Goal: Information Seeking & Learning: Find specific page/section

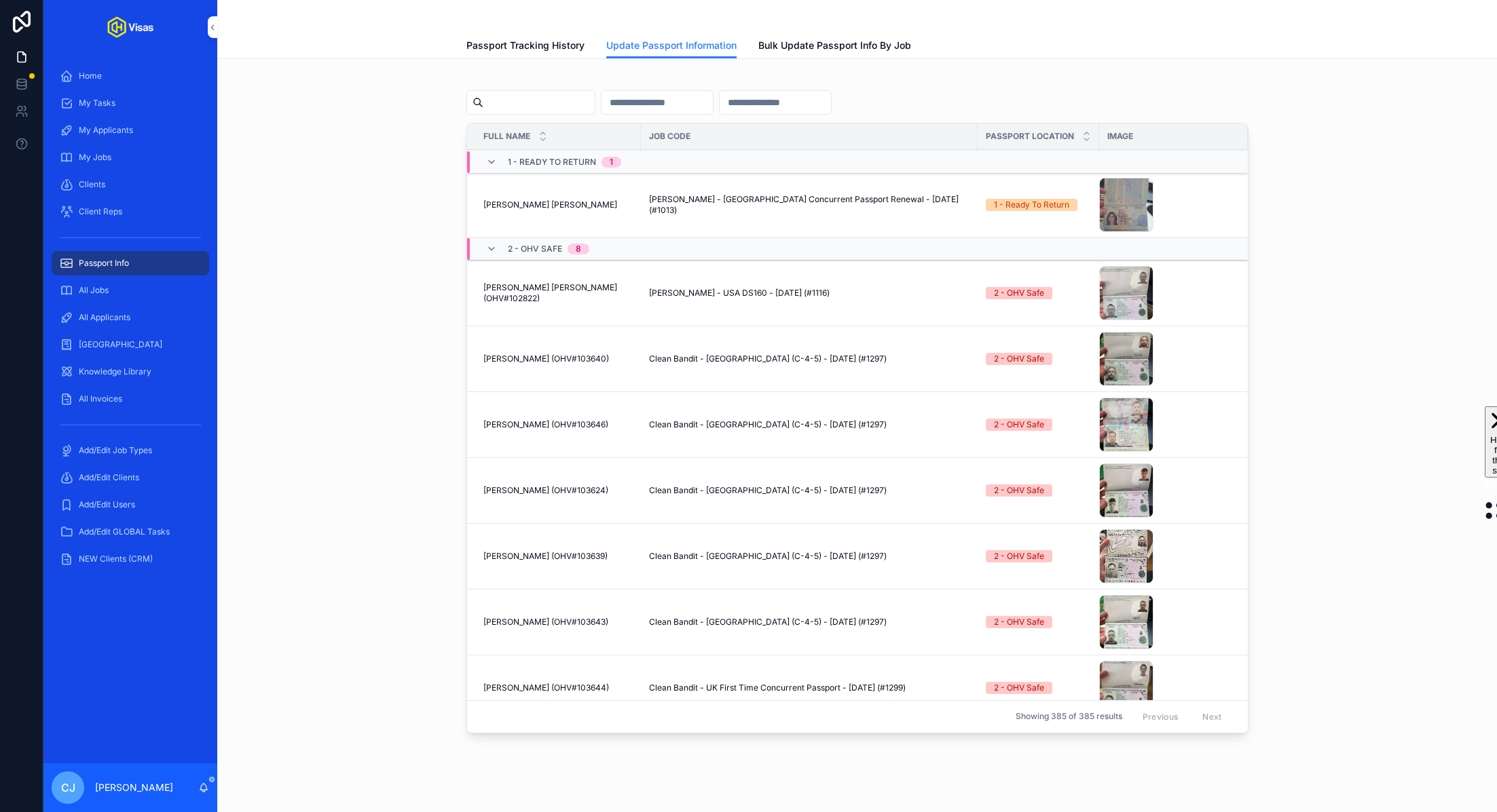
click at [356, 225] on div "Full Name Job Code Passport Location Image 1 - Ready To Return 1 [PERSON_NAME] …" at bounding box center [857, 406] width 1258 height 674
click at [533, 101] on input "scrollable content" at bounding box center [539, 102] width 112 height 19
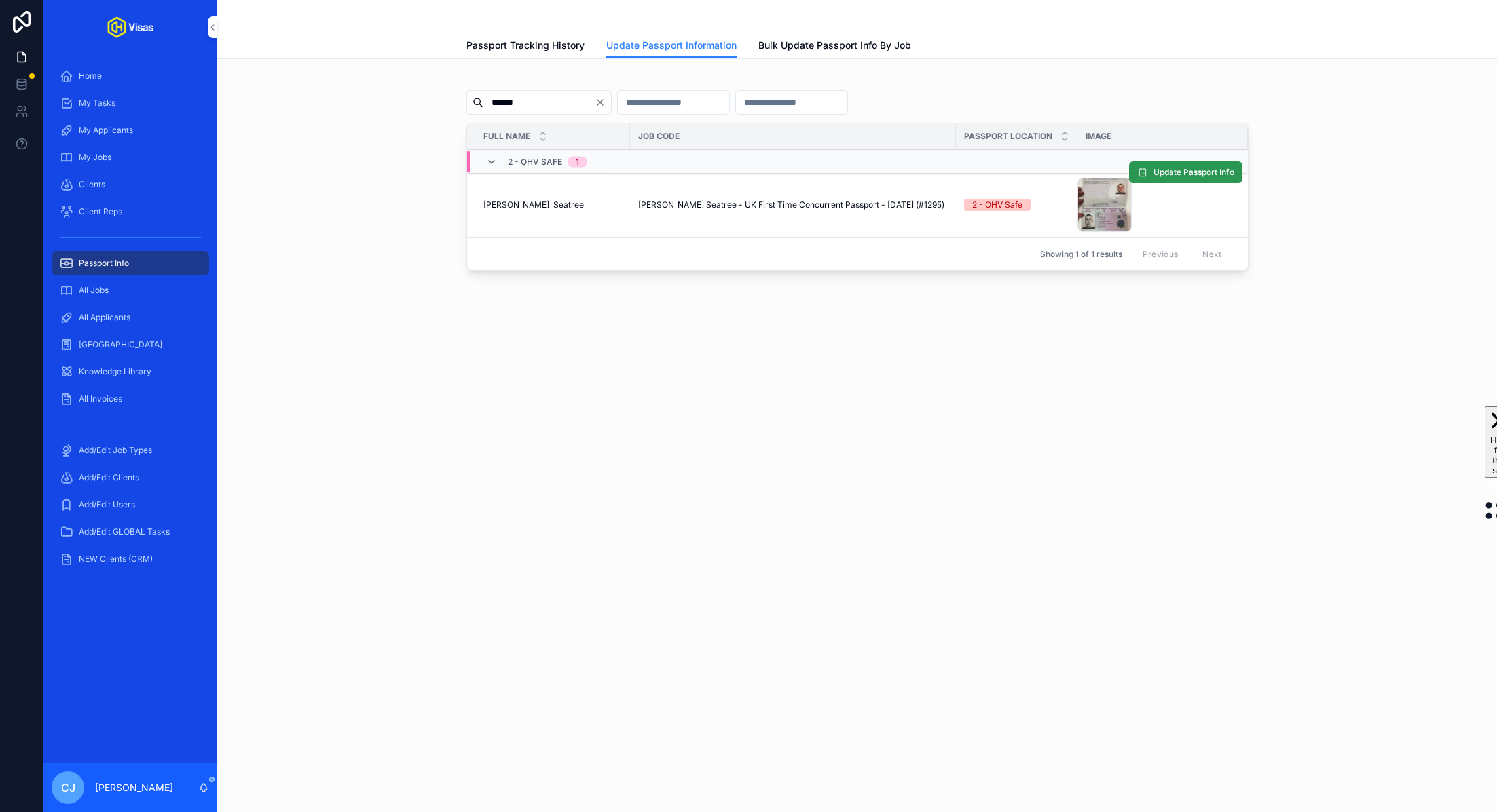
type input "******"
click at [1189, 171] on span "Update Passport Info" at bounding box center [1194, 172] width 80 height 11
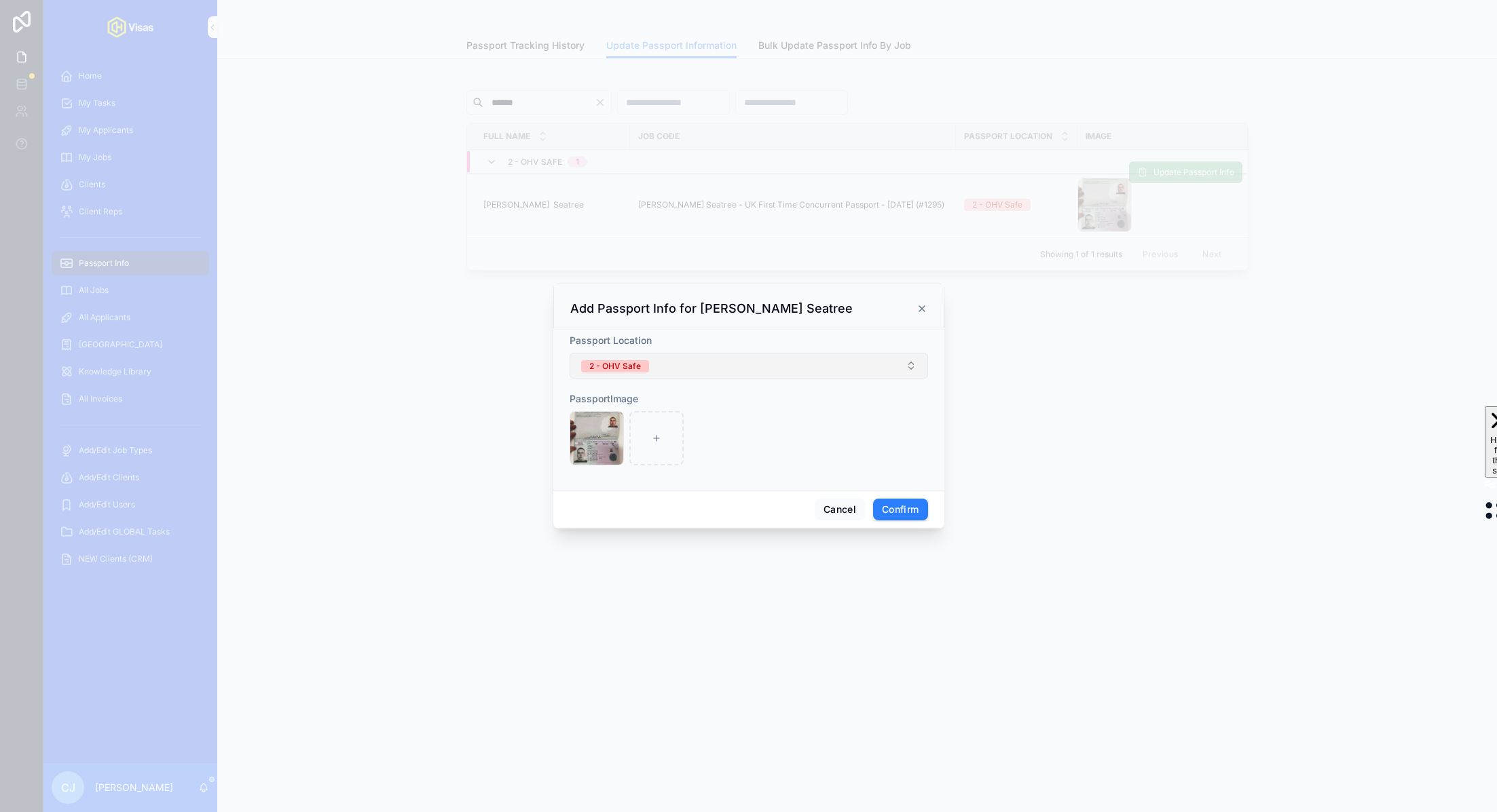
click at [714, 365] on button "2 - OHV Safe" at bounding box center [748, 365] width 358 height 26
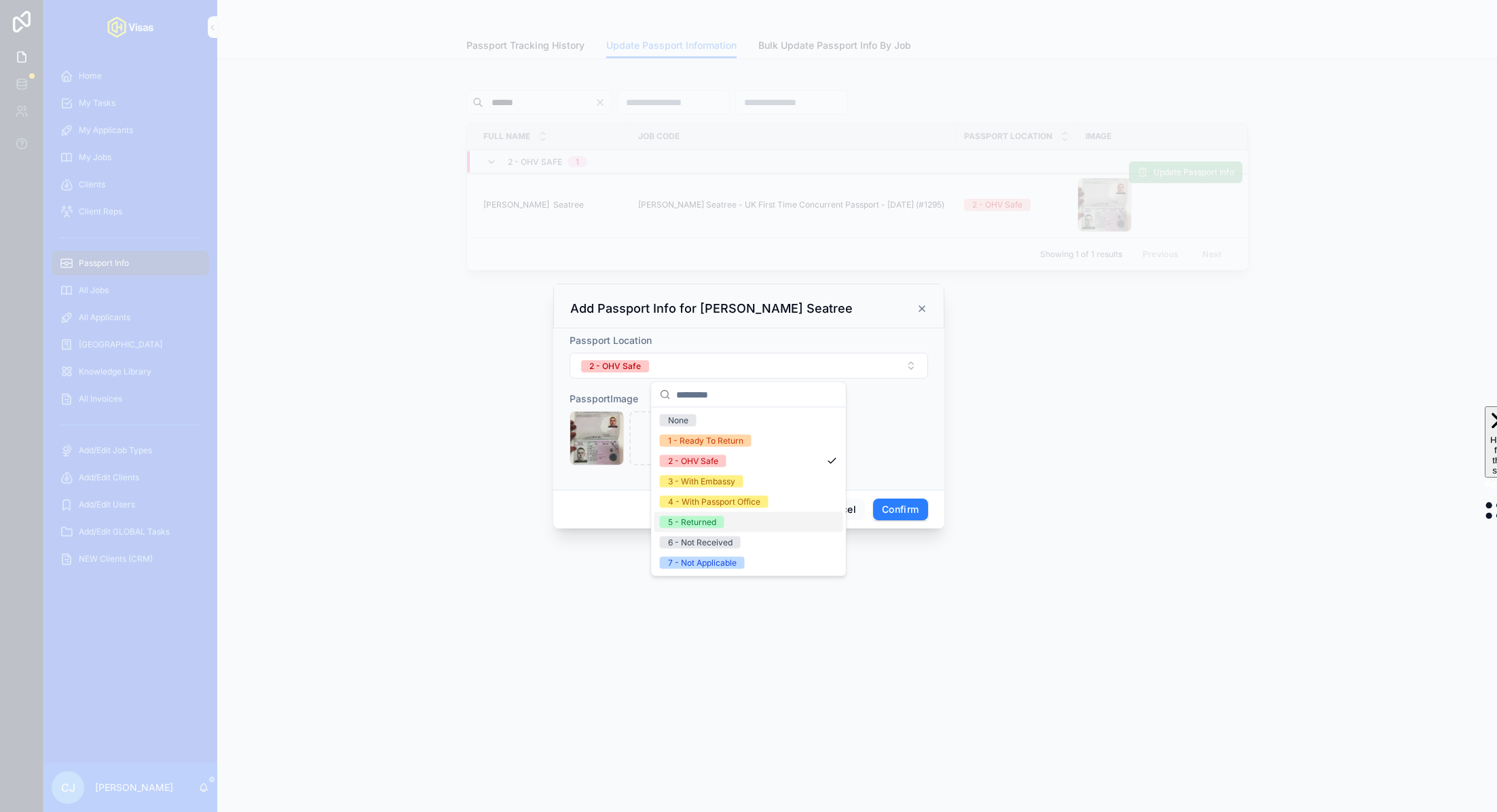
click at [708, 522] on div "5 - Returned" at bounding box center [693, 523] width 48 height 13
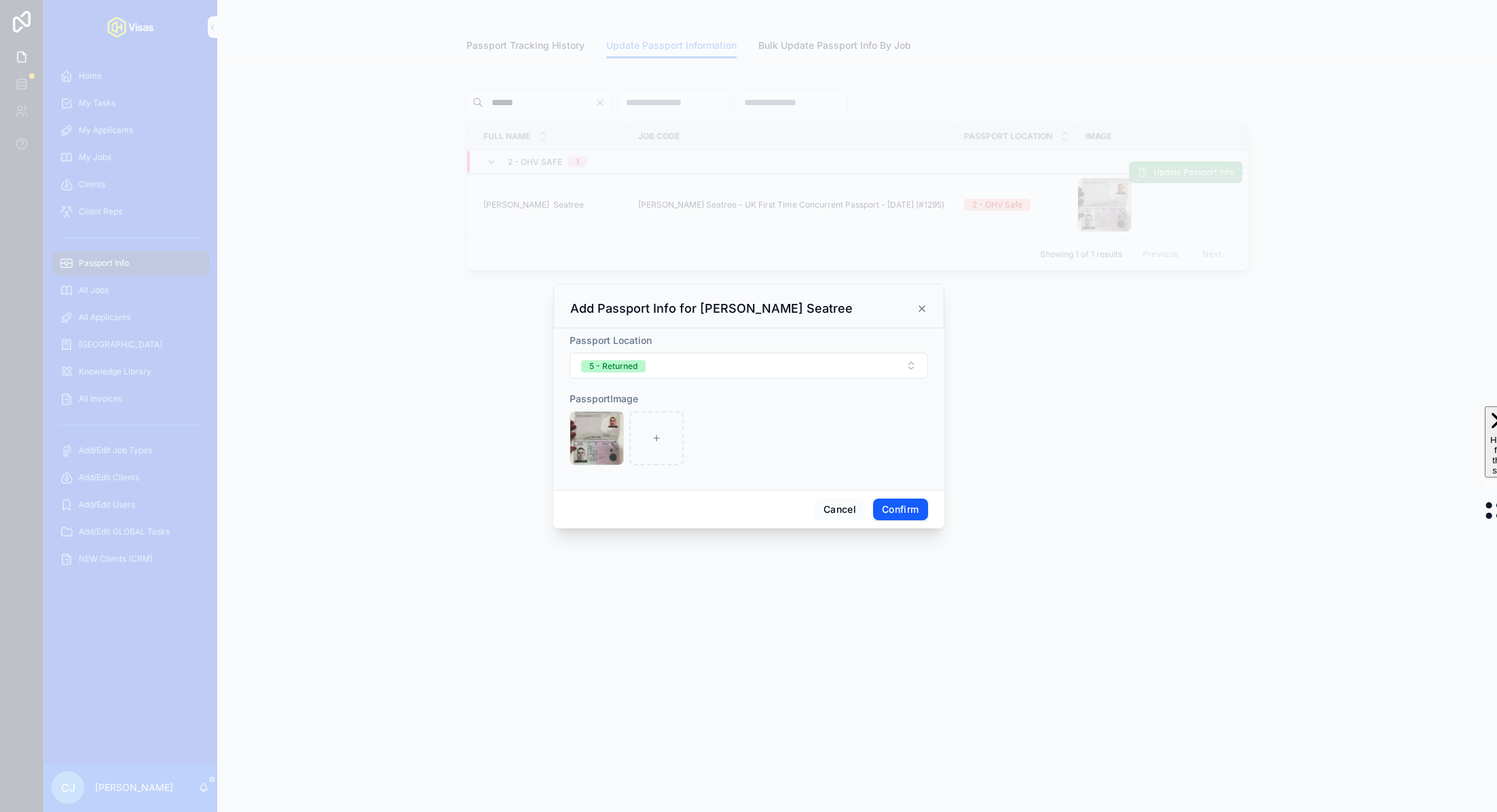
click at [910, 509] on button "Confirm" at bounding box center [900, 509] width 55 height 21
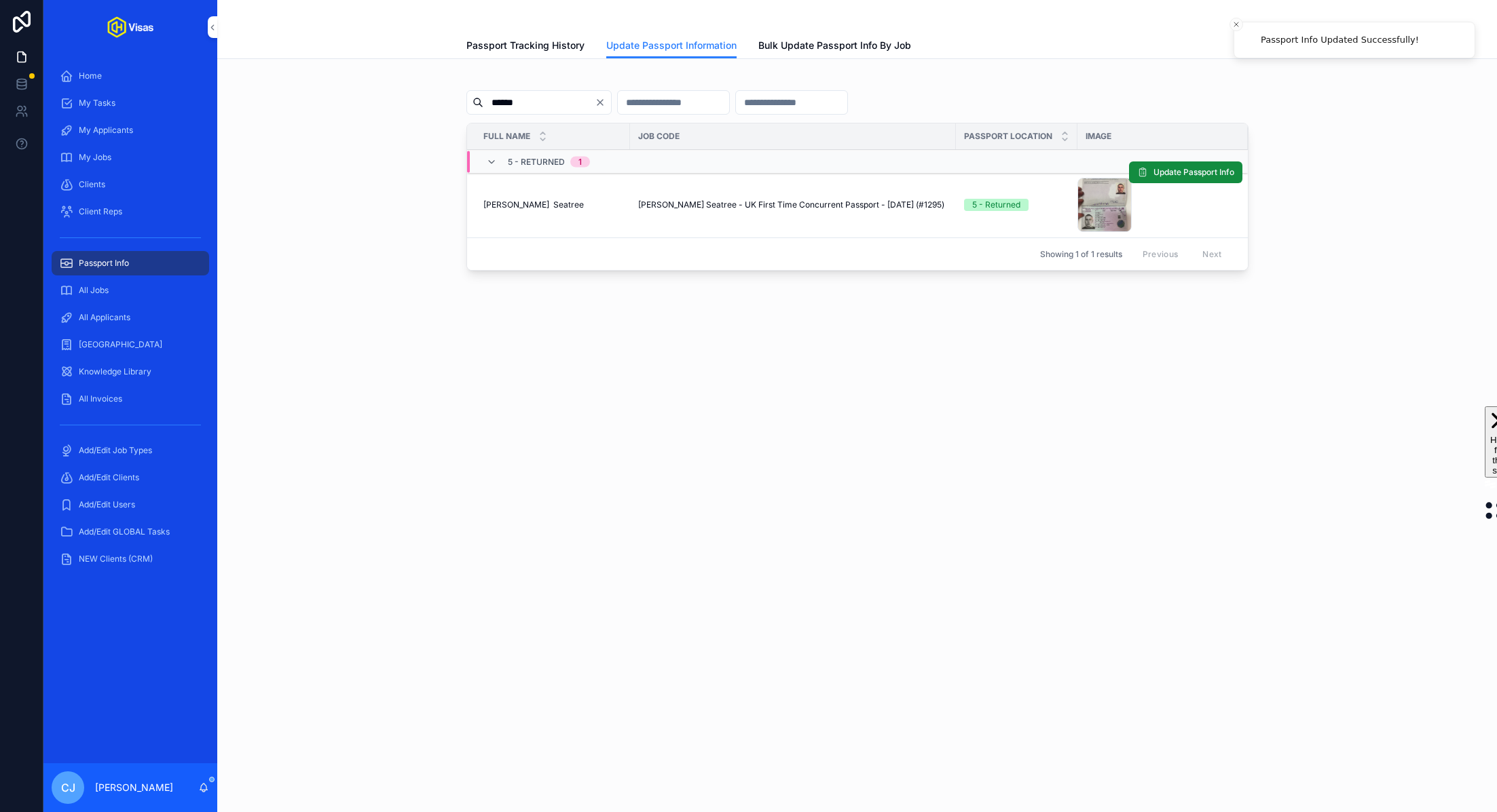
click at [543, 205] on span "[PERSON_NAME] Seatree" at bounding box center [534, 205] width 100 height 11
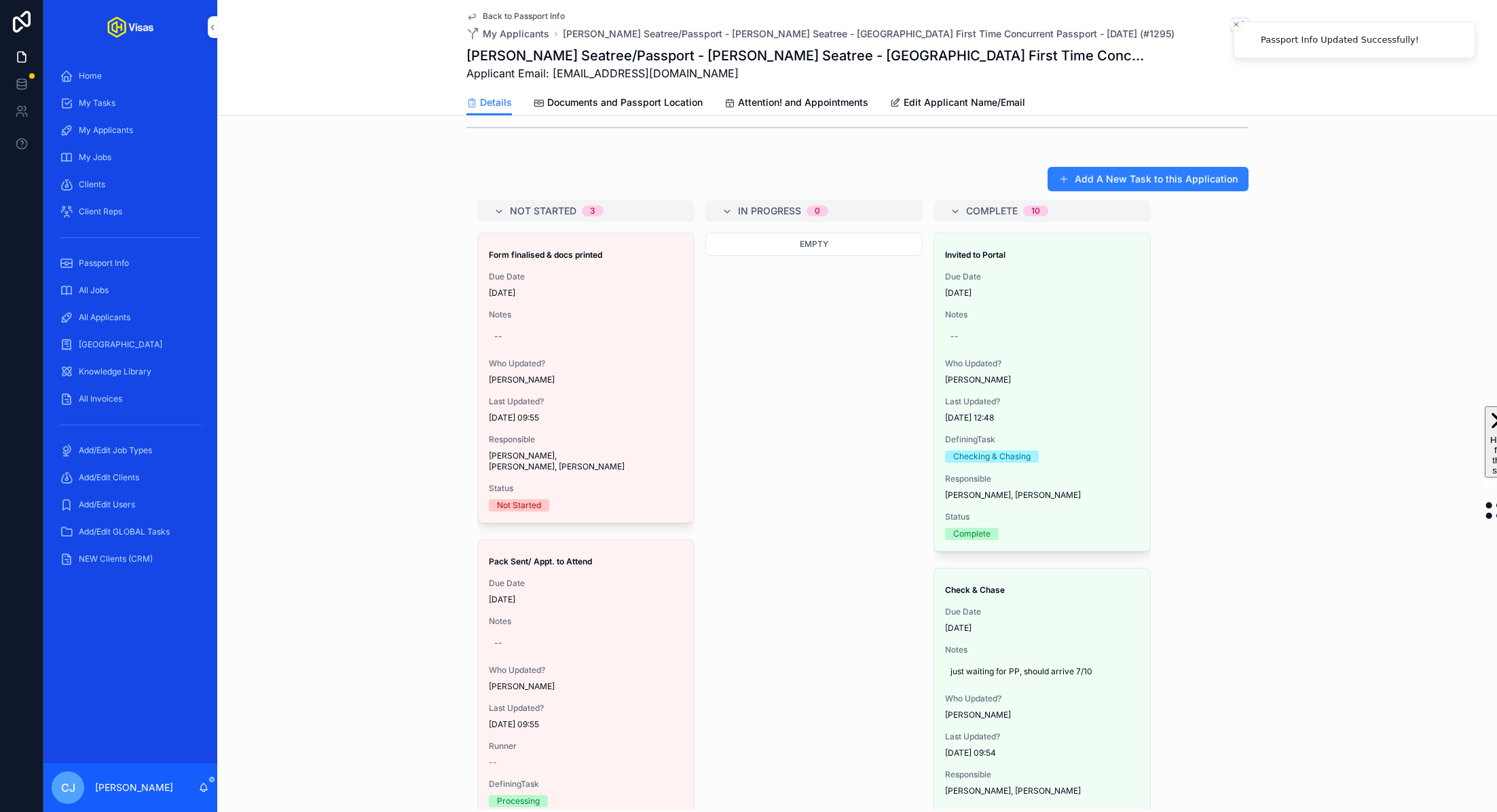
scroll to position [210, 0]
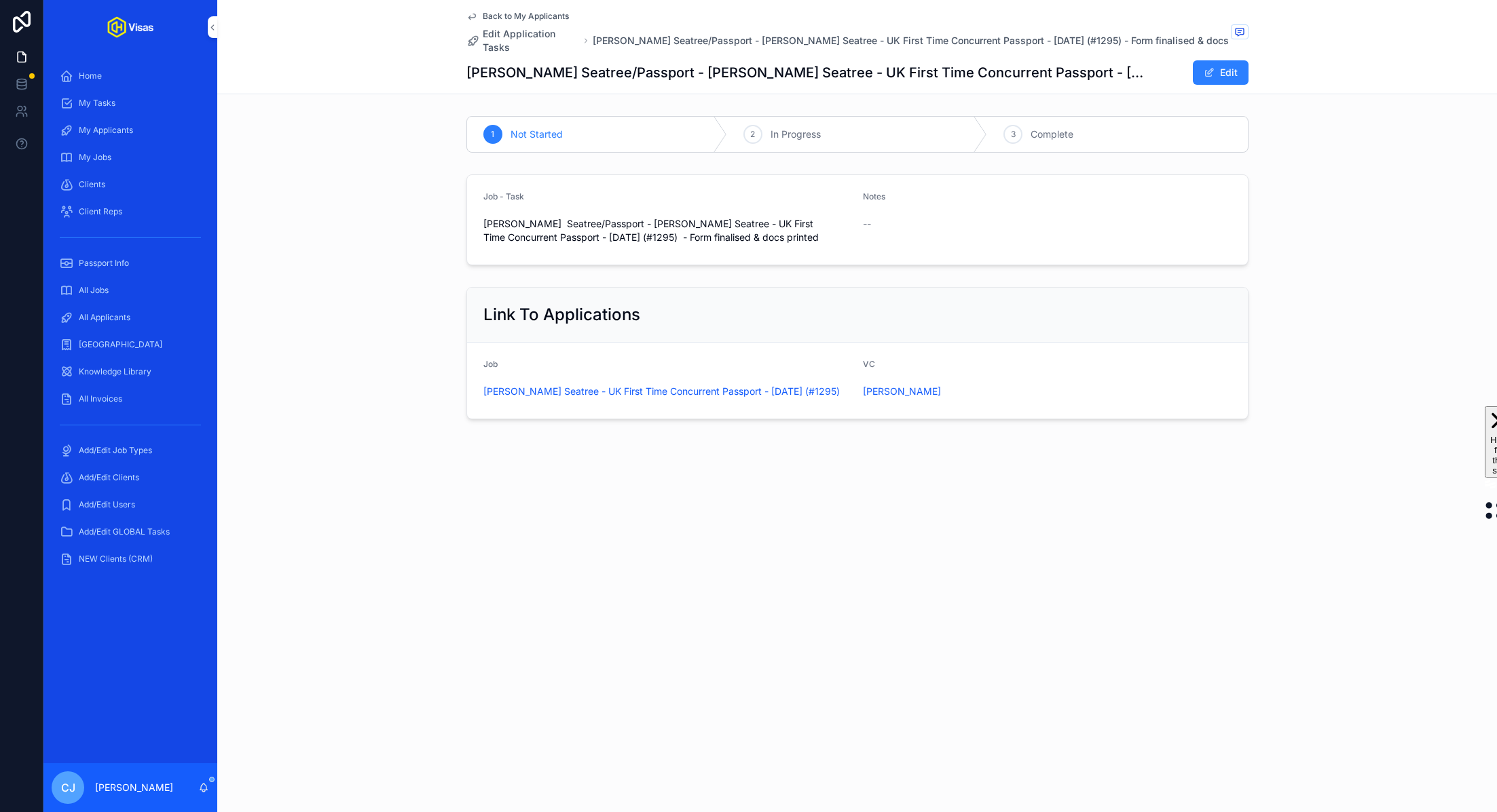
click at [509, 15] on span "Back to My Applicants" at bounding box center [526, 16] width 86 height 11
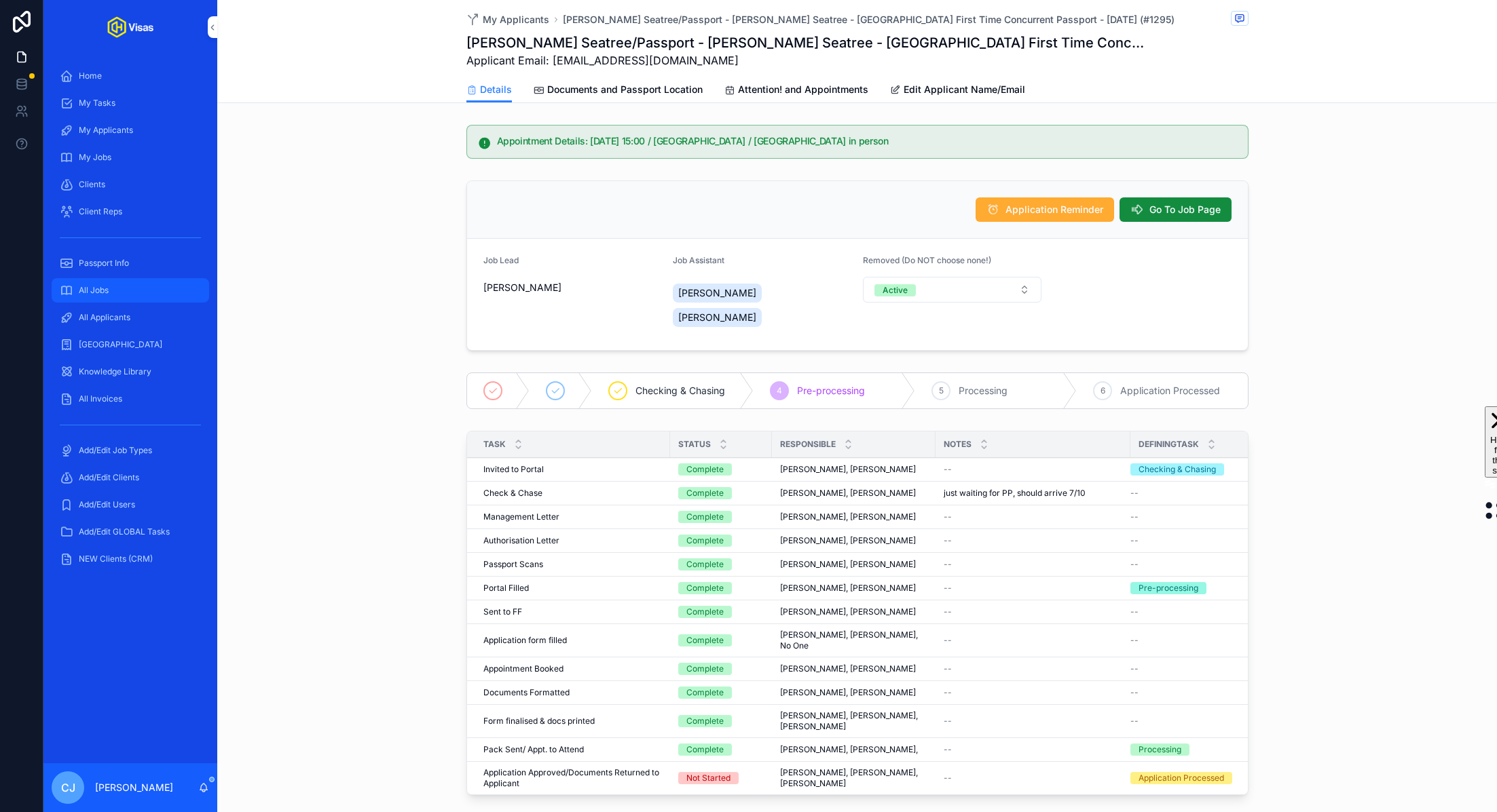
click at [108, 289] on span "All Jobs" at bounding box center [93, 290] width 29 height 11
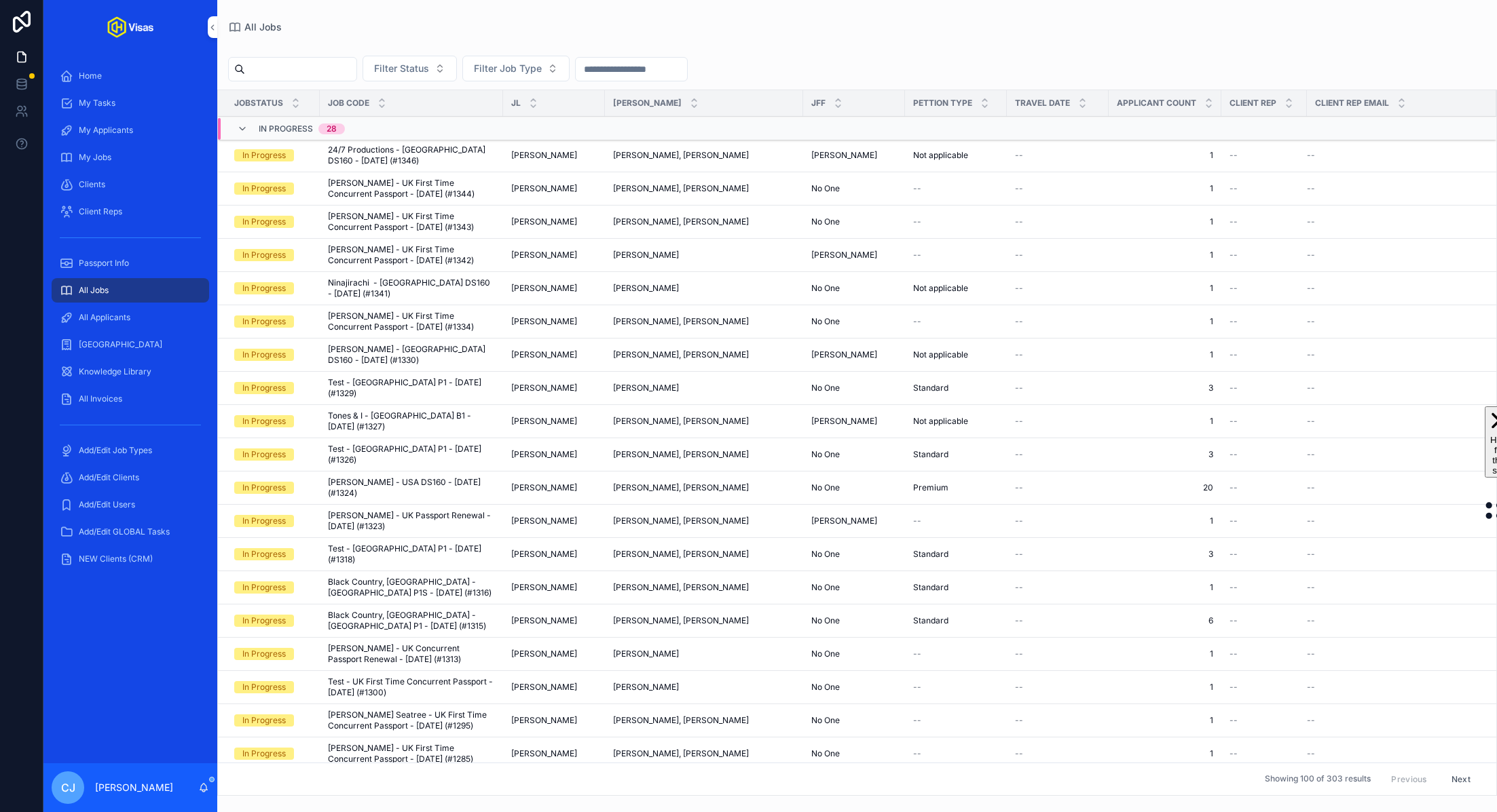
click at [315, 66] on input "scrollable content" at bounding box center [300, 69] width 112 height 19
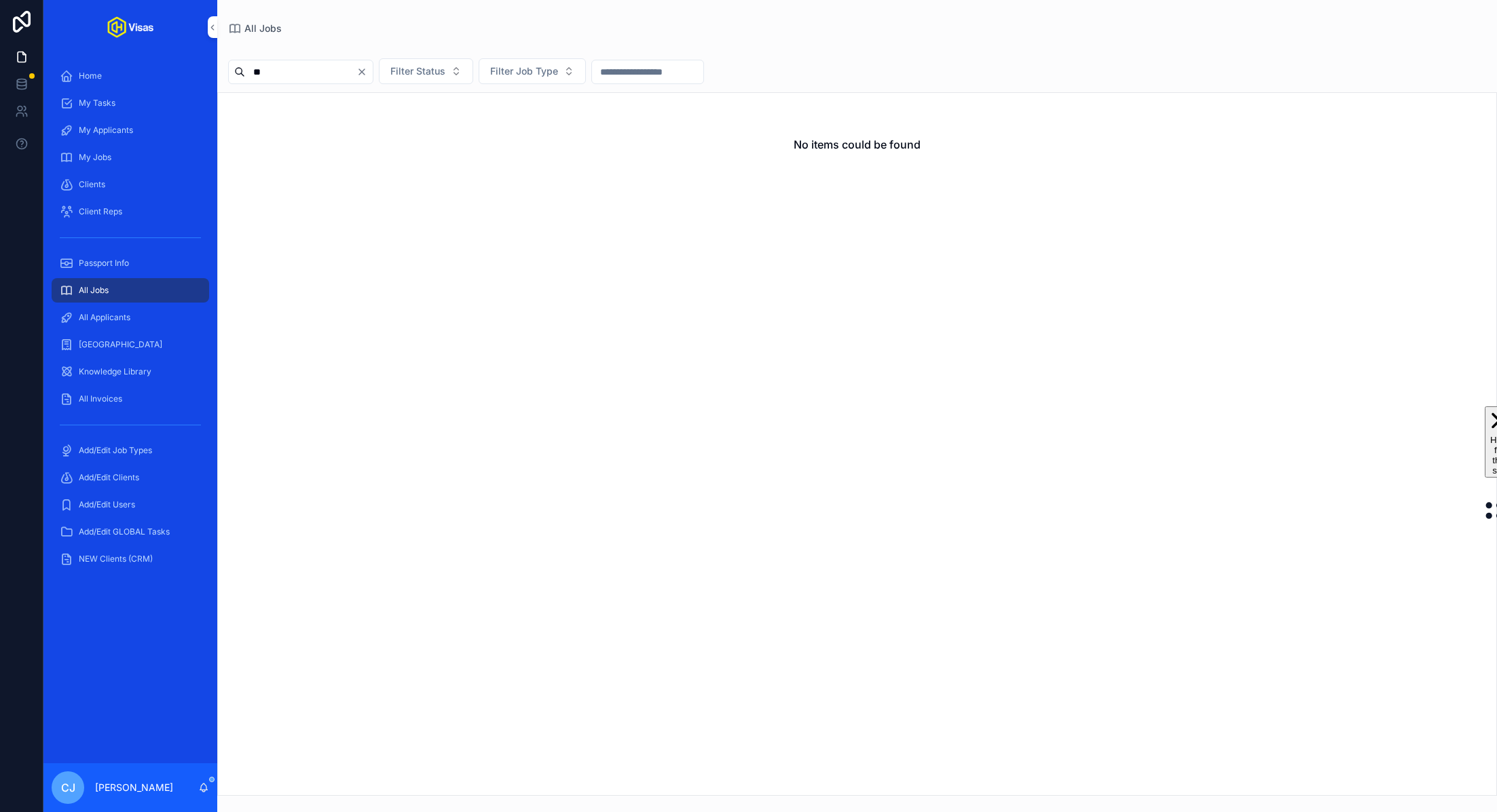
type input "*"
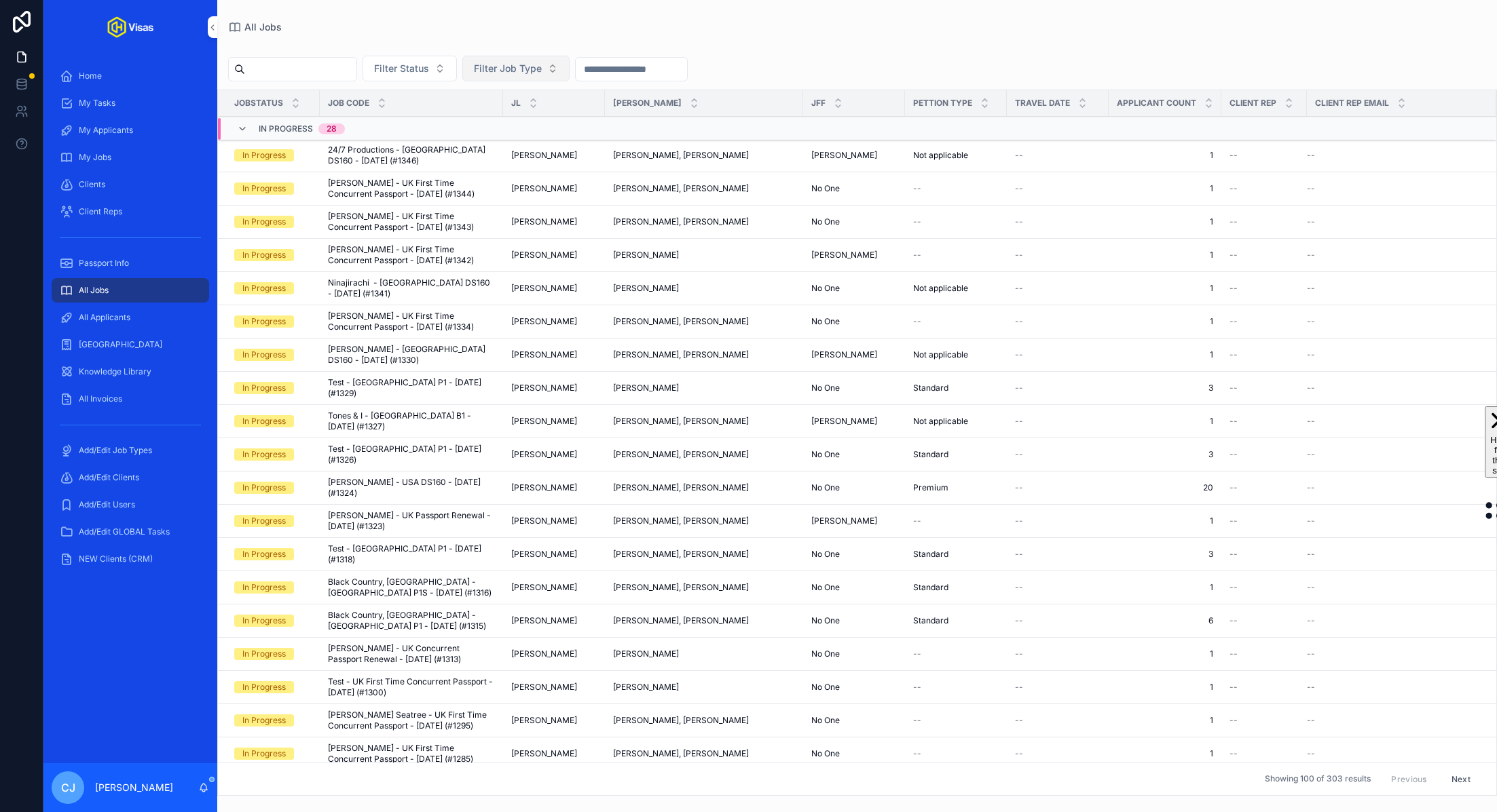
paste input "******"
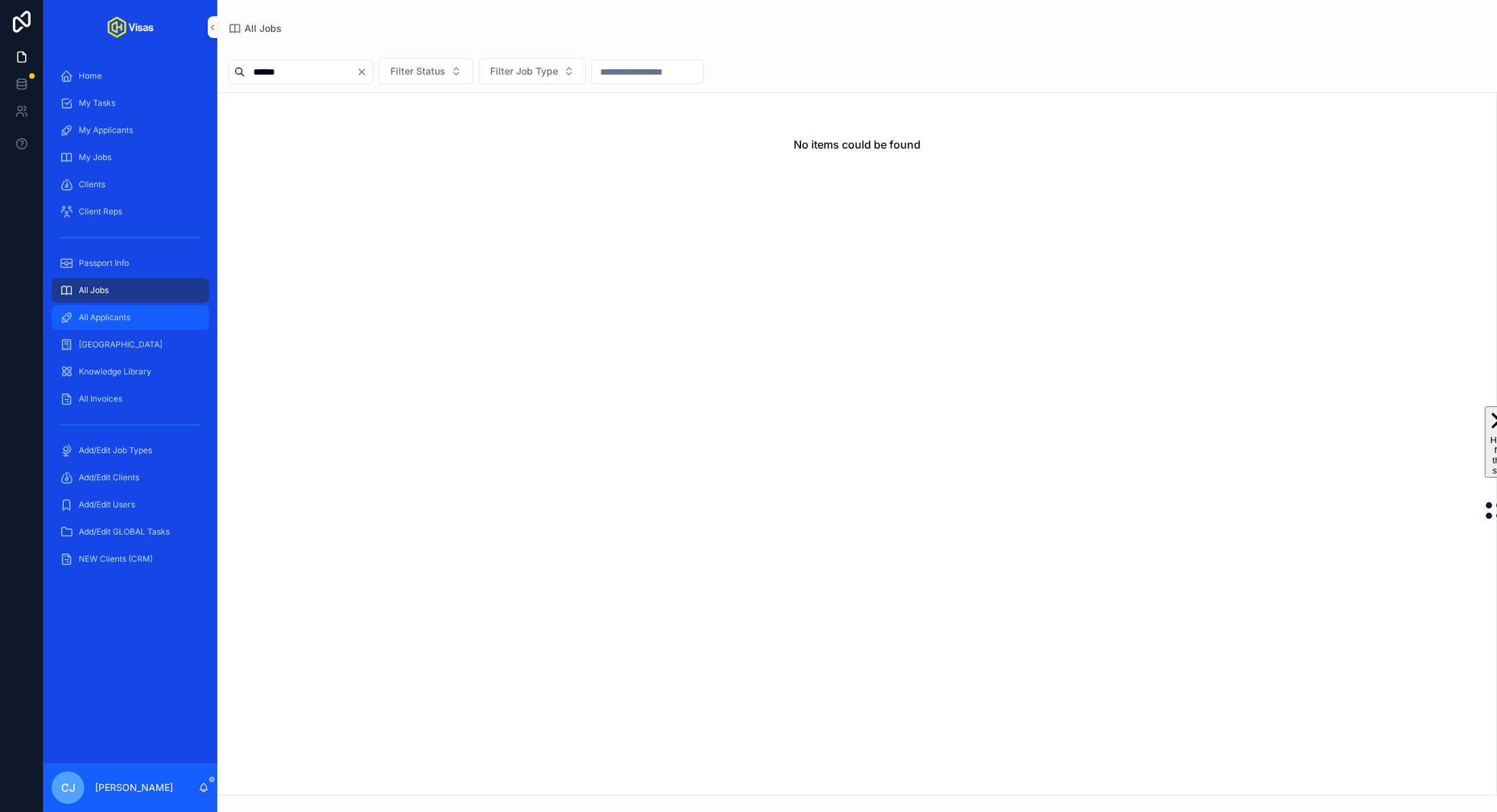
type input "******"
click at [140, 307] on div "All Applicants" at bounding box center [130, 317] width 141 height 21
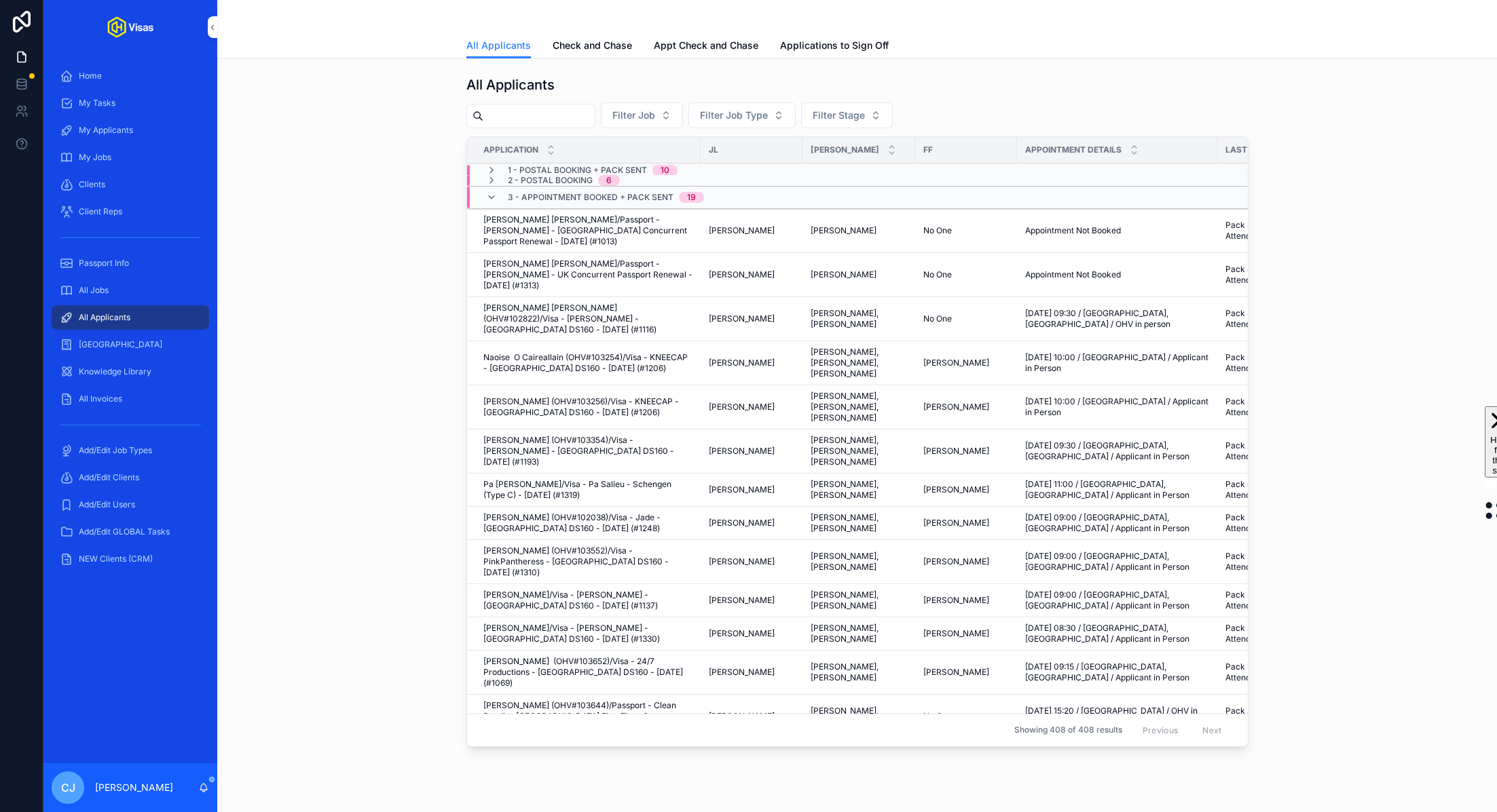
click at [553, 110] on input "scrollable content" at bounding box center [539, 115] width 112 height 19
paste input "******"
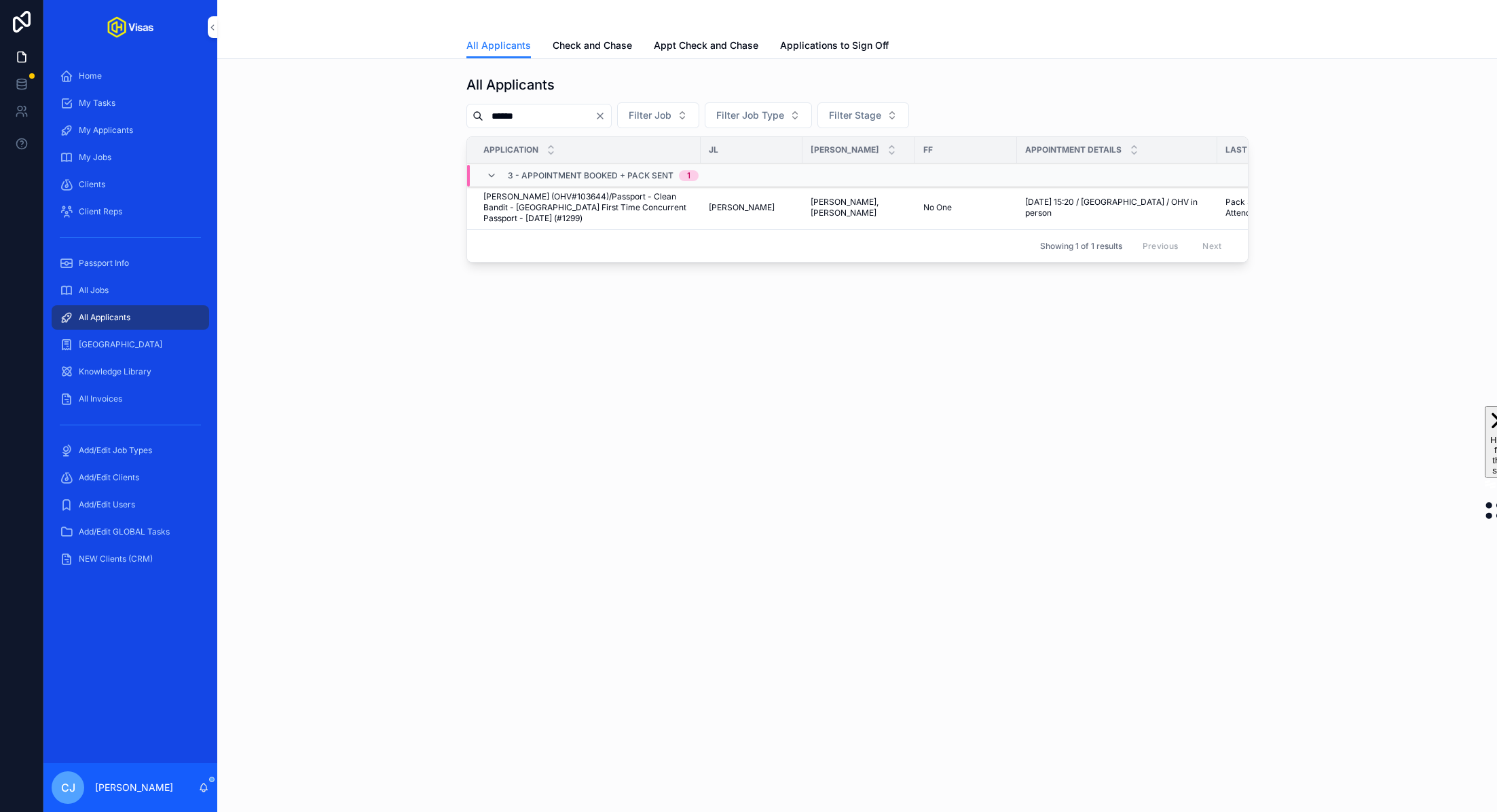
type input "******"
click at [537, 198] on span "[PERSON_NAME] (OHV#103644)/Passport - Clean Bandit - [GEOGRAPHIC_DATA] First Ti…" at bounding box center [588, 207] width 209 height 32
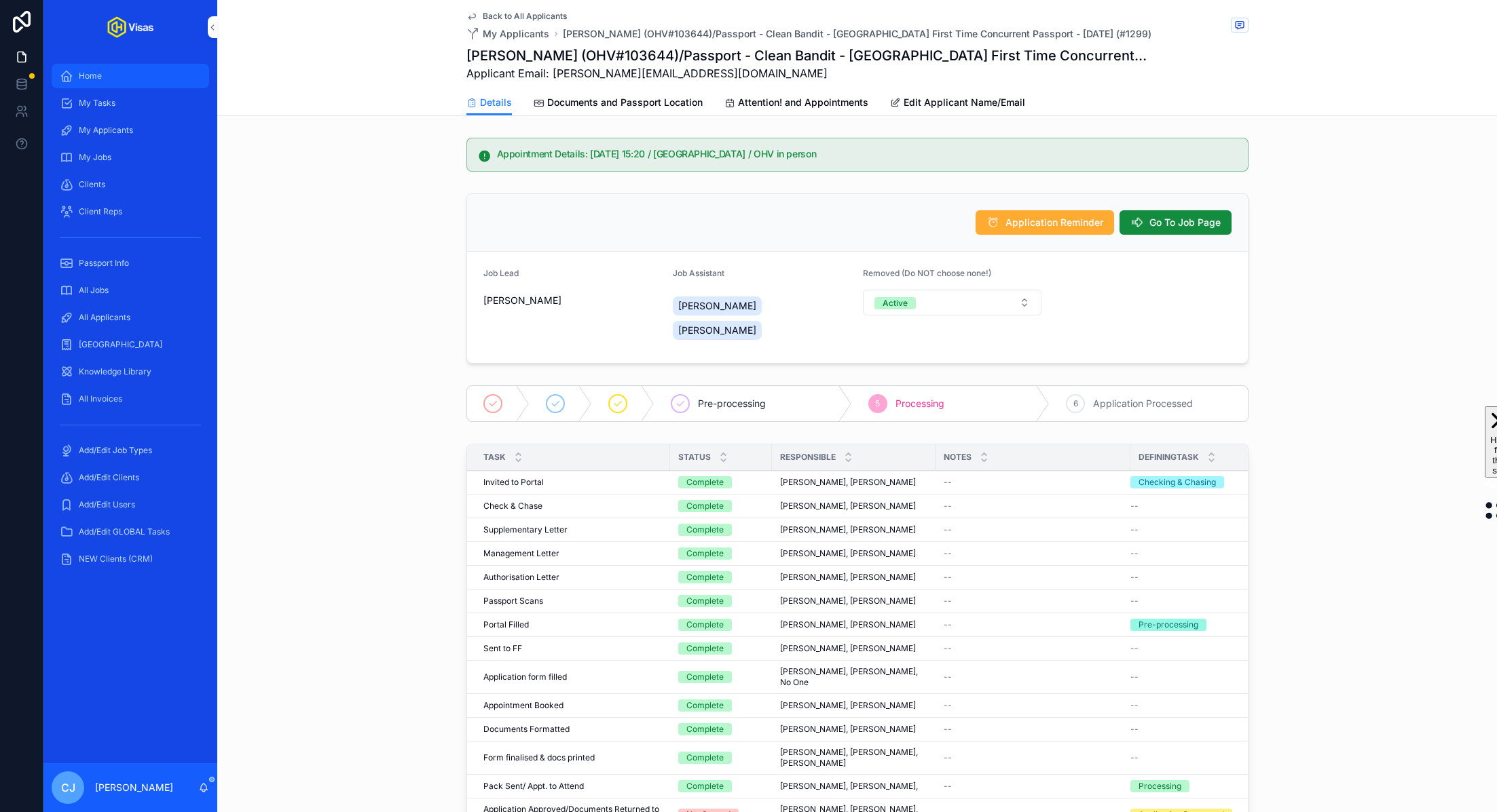
click at [139, 81] on div "Home" at bounding box center [130, 76] width 141 height 21
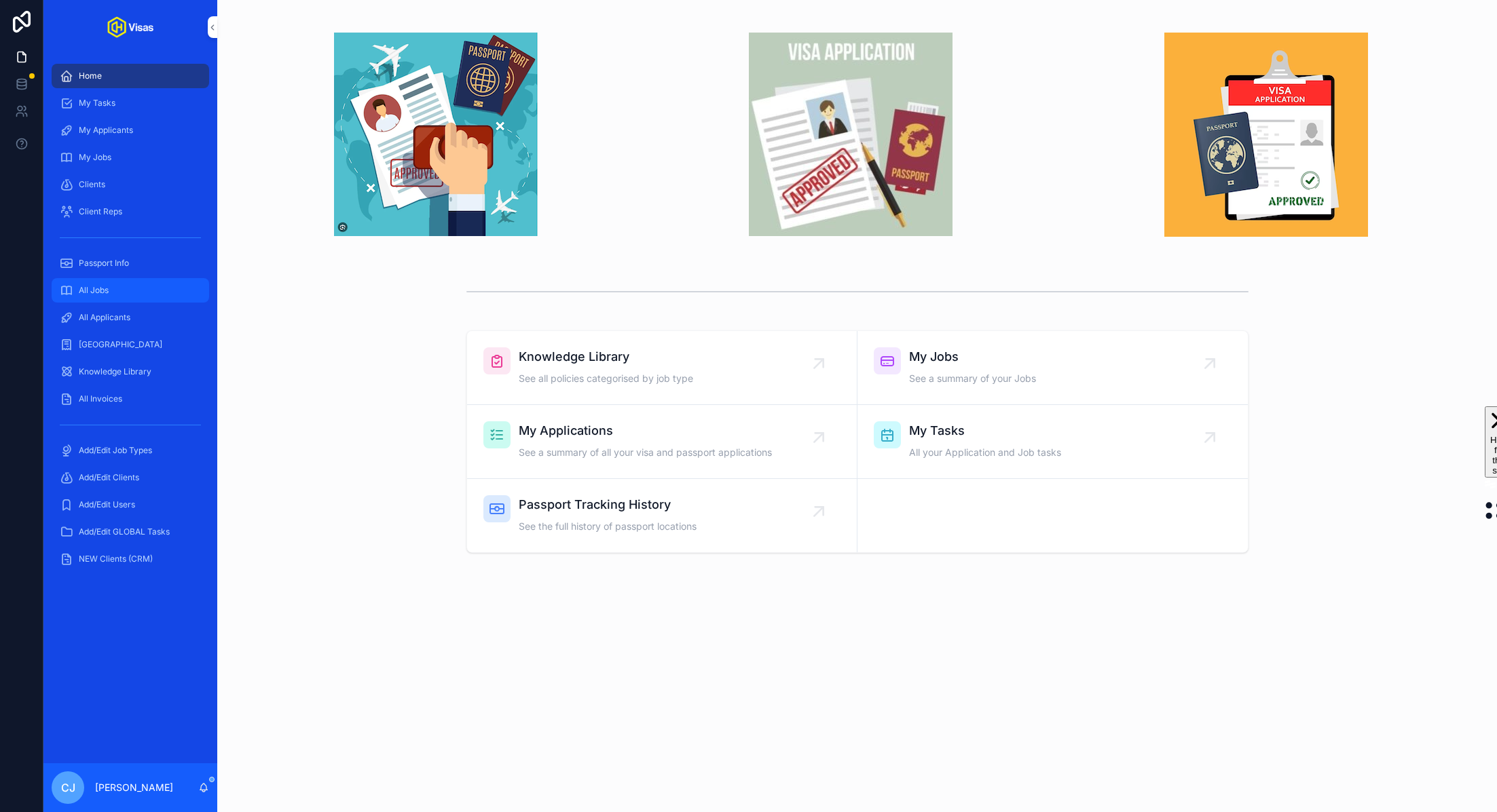
click at [150, 288] on div "All Jobs" at bounding box center [130, 290] width 141 height 21
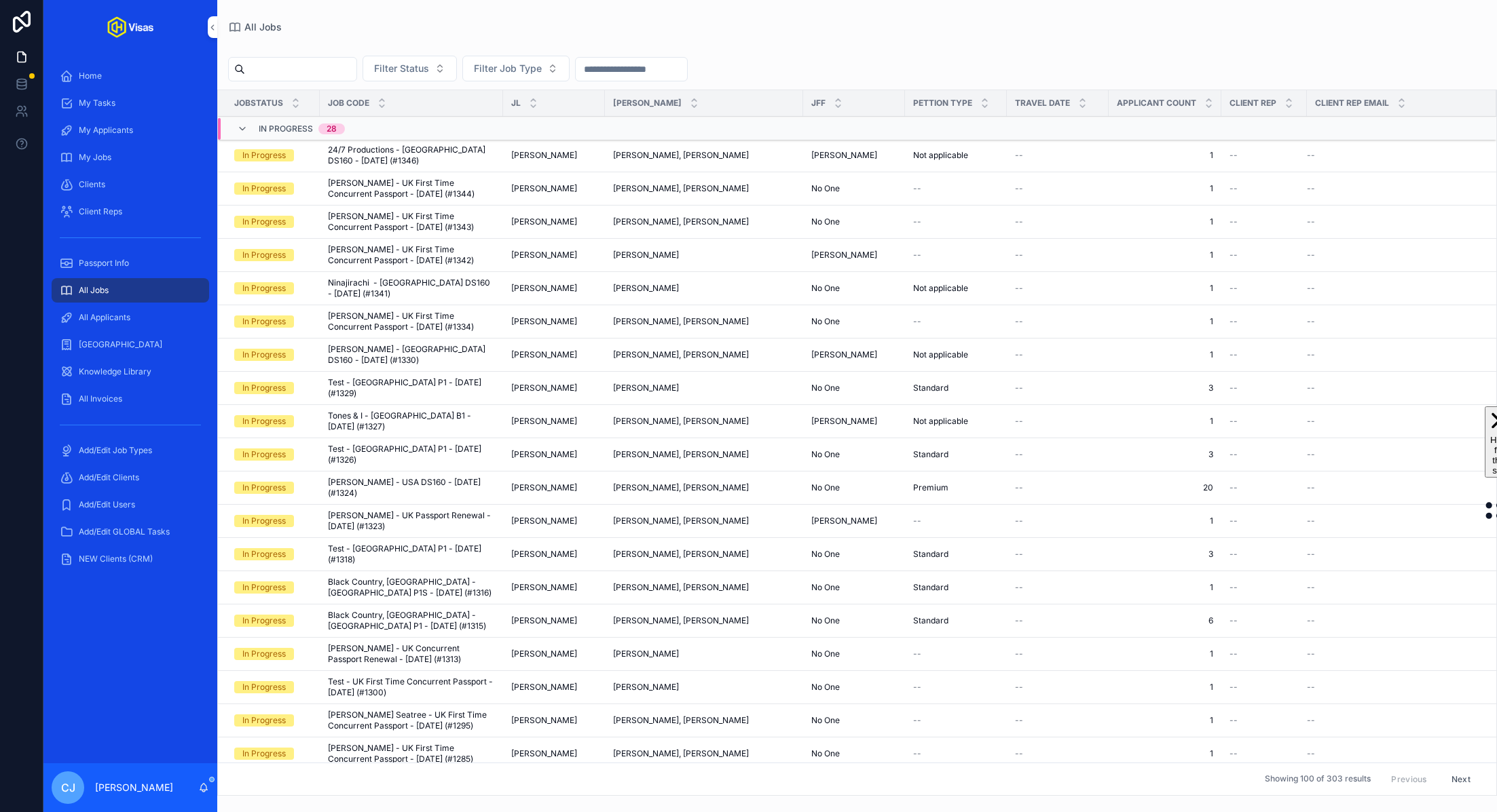
click at [319, 67] on input "scrollable content" at bounding box center [300, 69] width 112 height 19
drag, startPoint x: 150, startPoint y: 288, endPoint x: 319, endPoint y: 67, distance: 278.2
click at [319, 67] on input "scrollable content" at bounding box center [300, 69] width 112 height 19
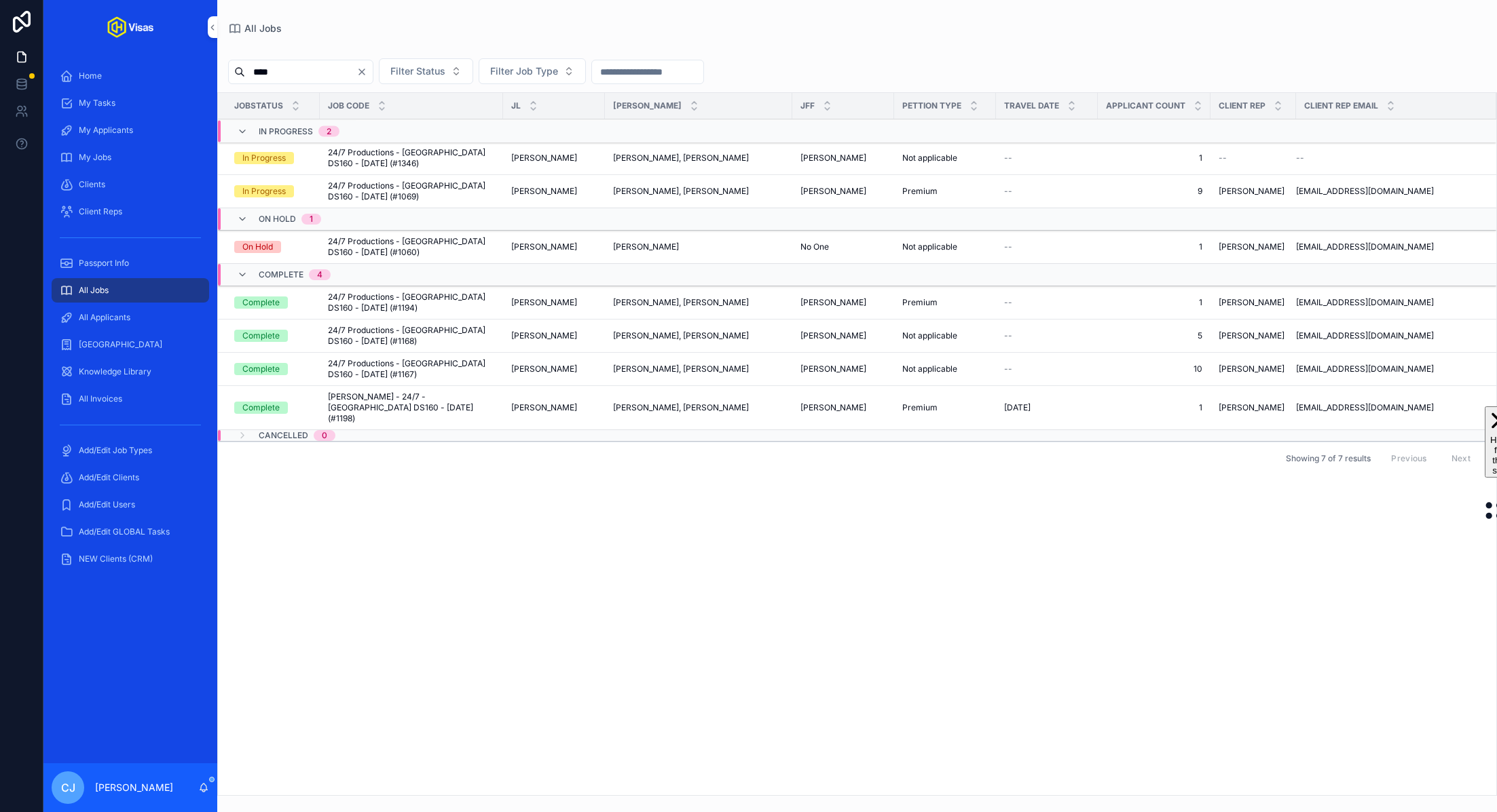
type input "****"
click at [367, 157] on span "24/7 Productions - [GEOGRAPHIC_DATA] DS160 - [DATE] (#1346)" at bounding box center [411, 158] width 167 height 21
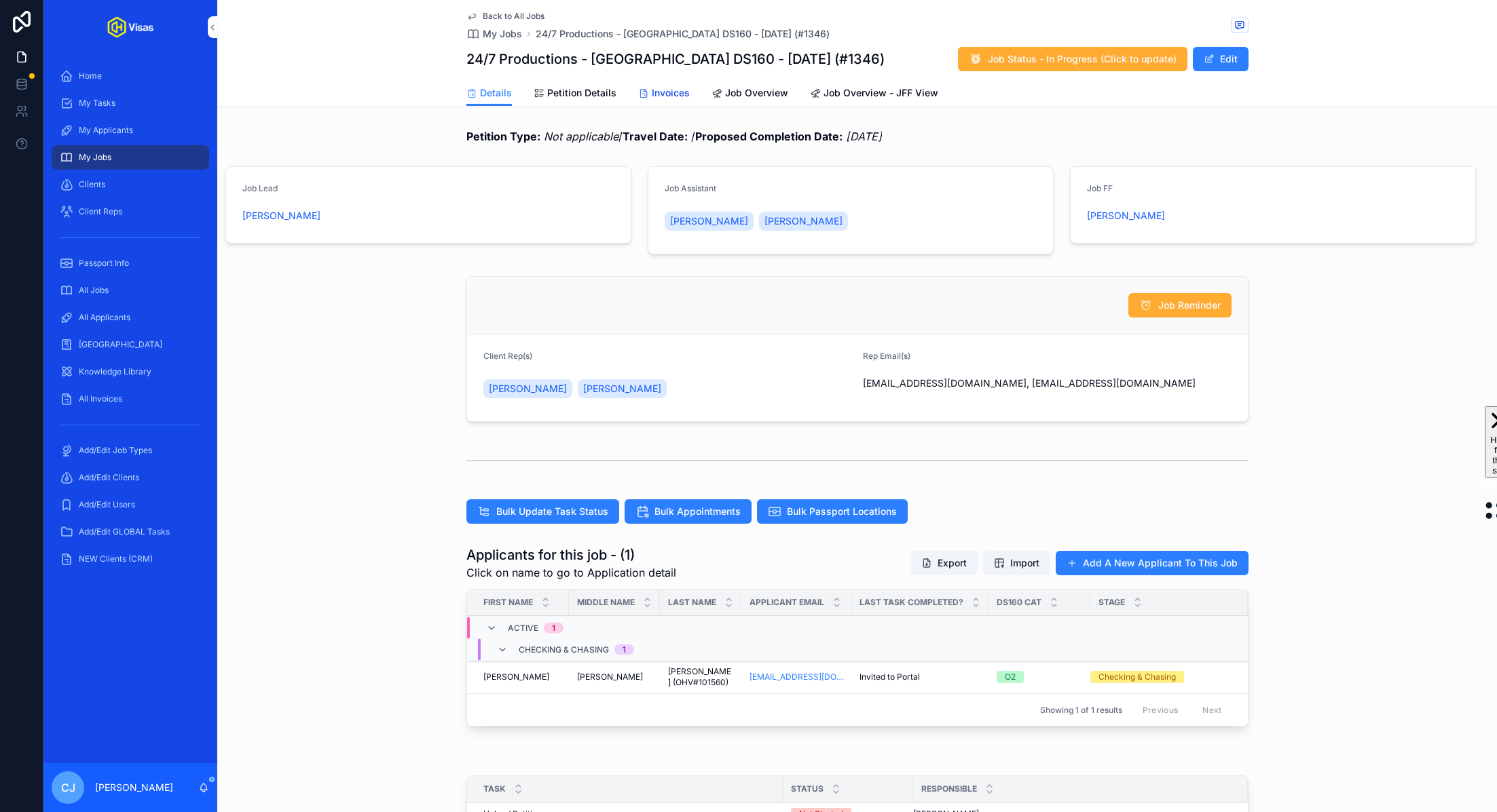
click at [653, 86] on span "Invoices" at bounding box center [670, 92] width 38 height 13
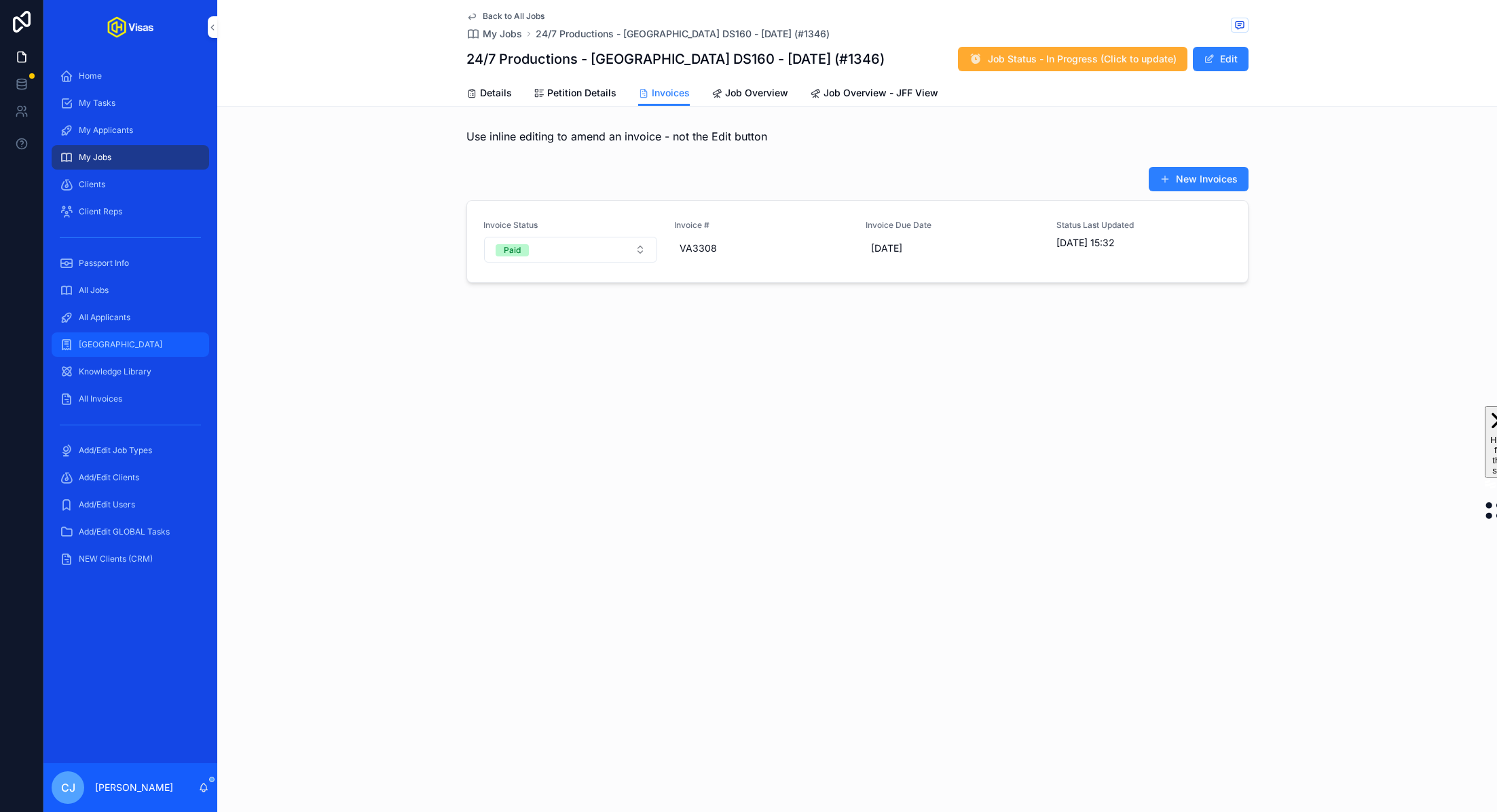
click at [146, 345] on div "[GEOGRAPHIC_DATA]" at bounding box center [130, 345] width 141 height 21
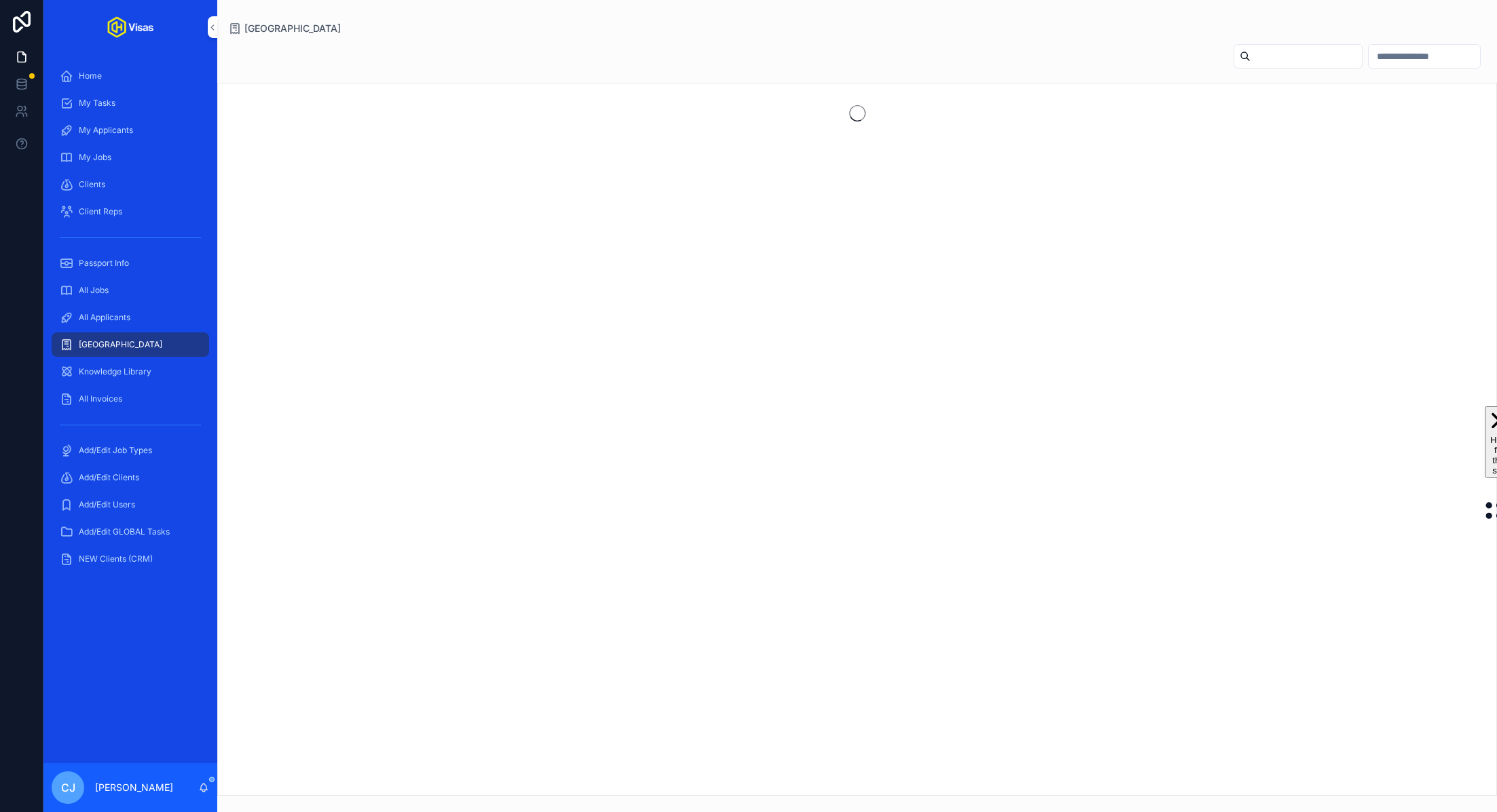
click at [1250, 55] on input "scrollable content" at bounding box center [1306, 55] width 112 height 19
type input "*"
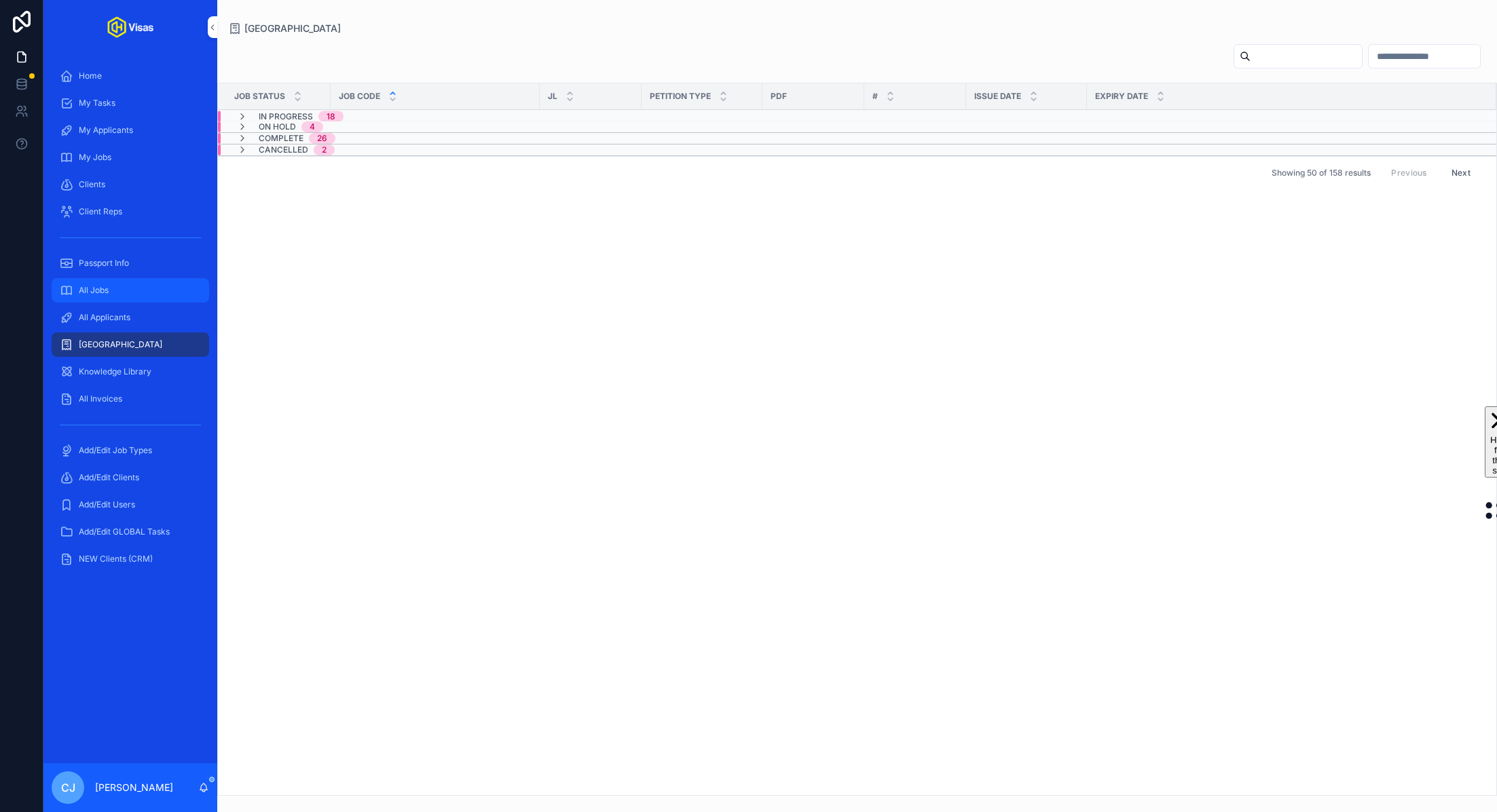
click at [127, 289] on div "All Jobs" at bounding box center [130, 290] width 141 height 21
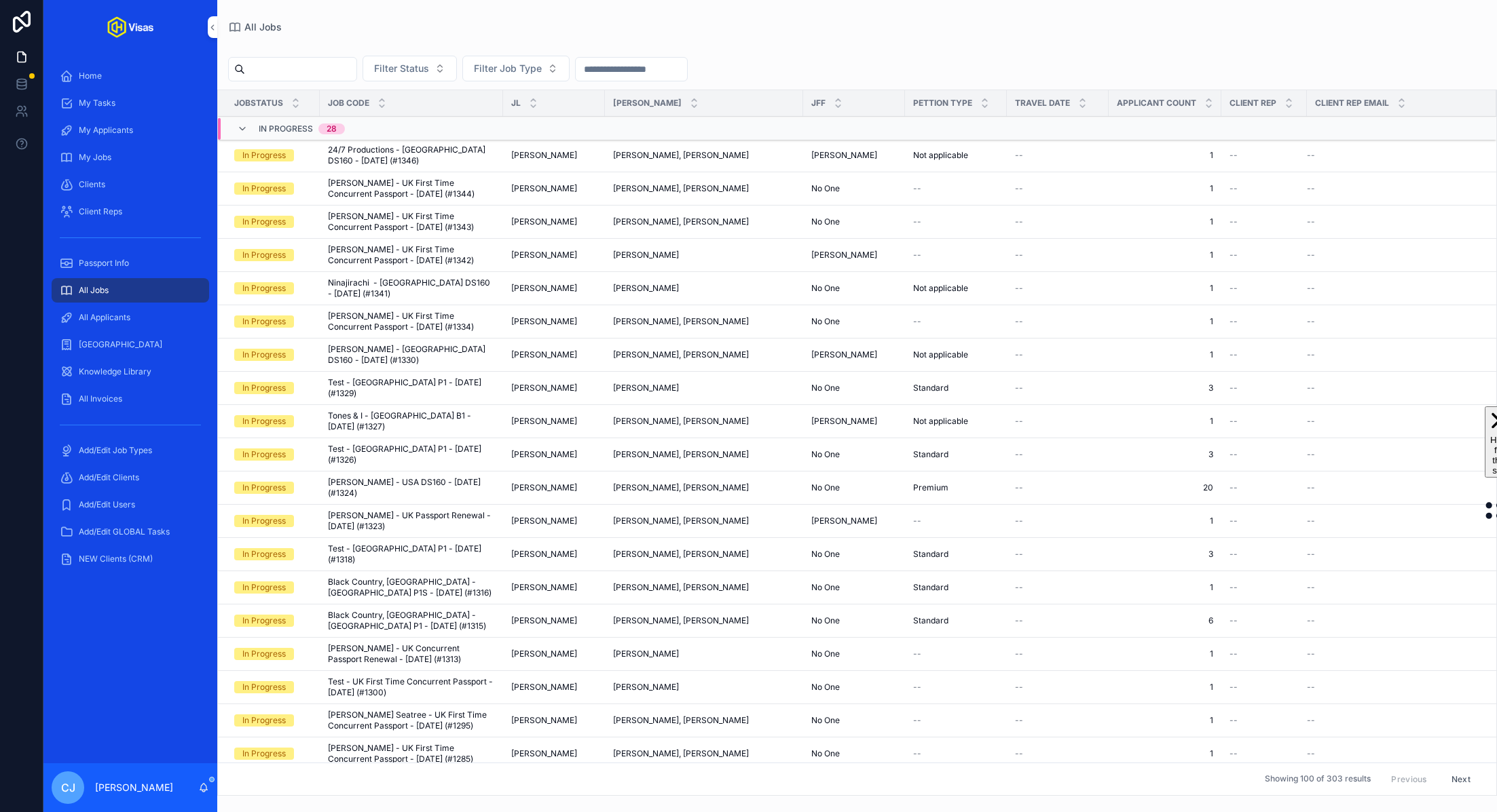
click at [290, 66] on input "scrollable content" at bounding box center [300, 69] width 112 height 19
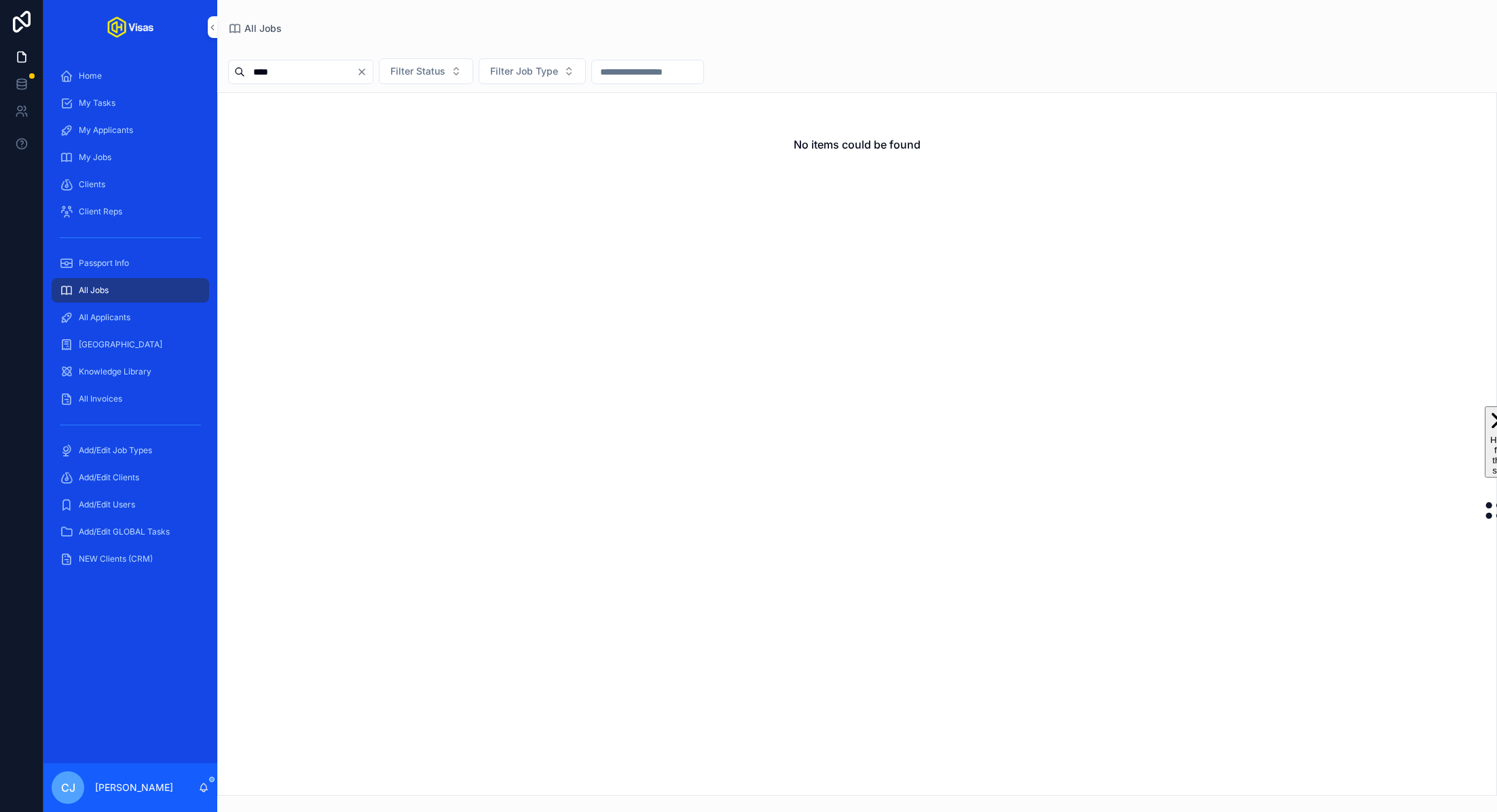
type input "****"
click at [114, 188] on div "Clients" at bounding box center [130, 184] width 141 height 21
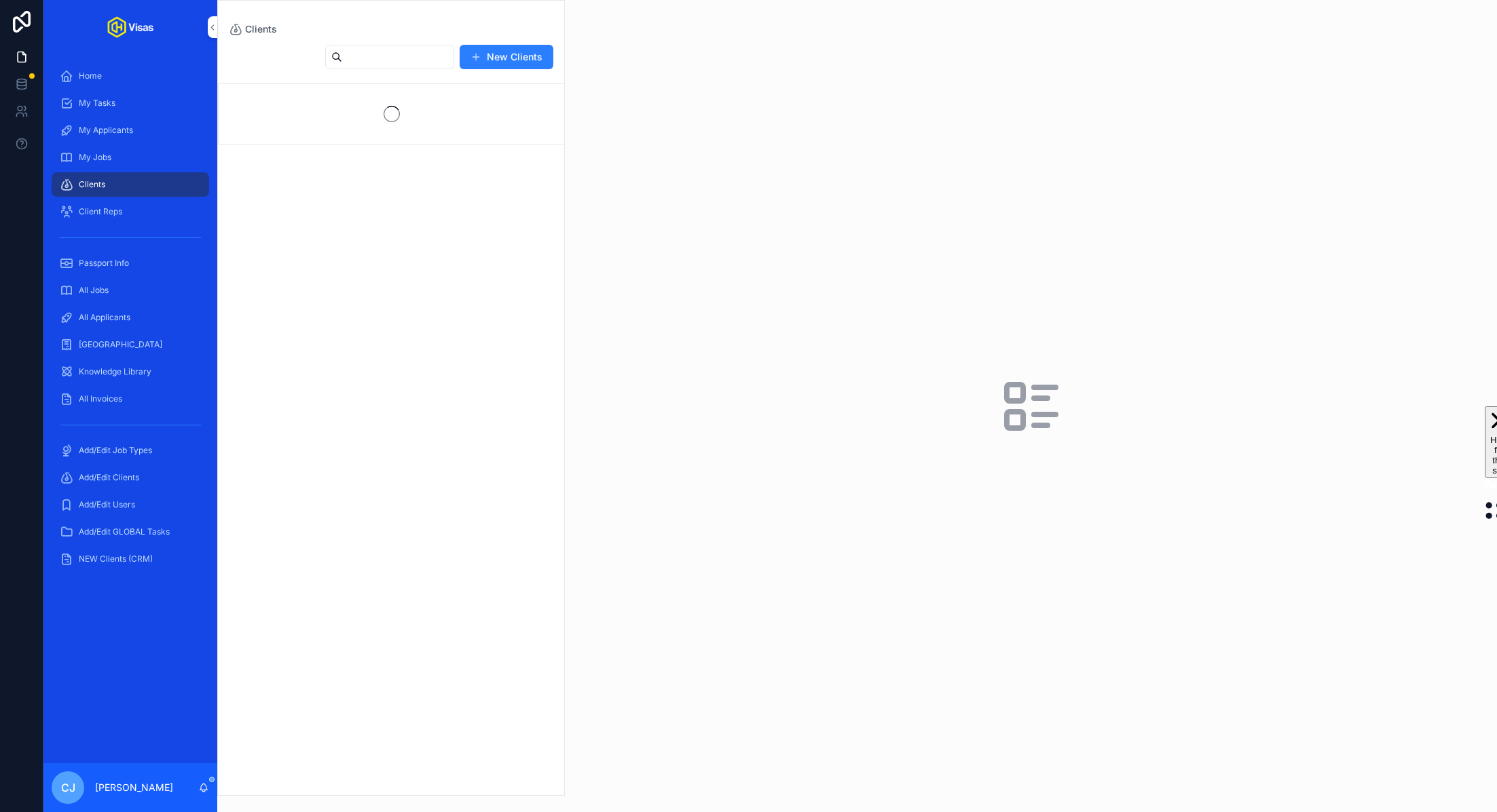
click at [366, 56] on input "scrollable content" at bounding box center [398, 56] width 112 height 19
type input "****"
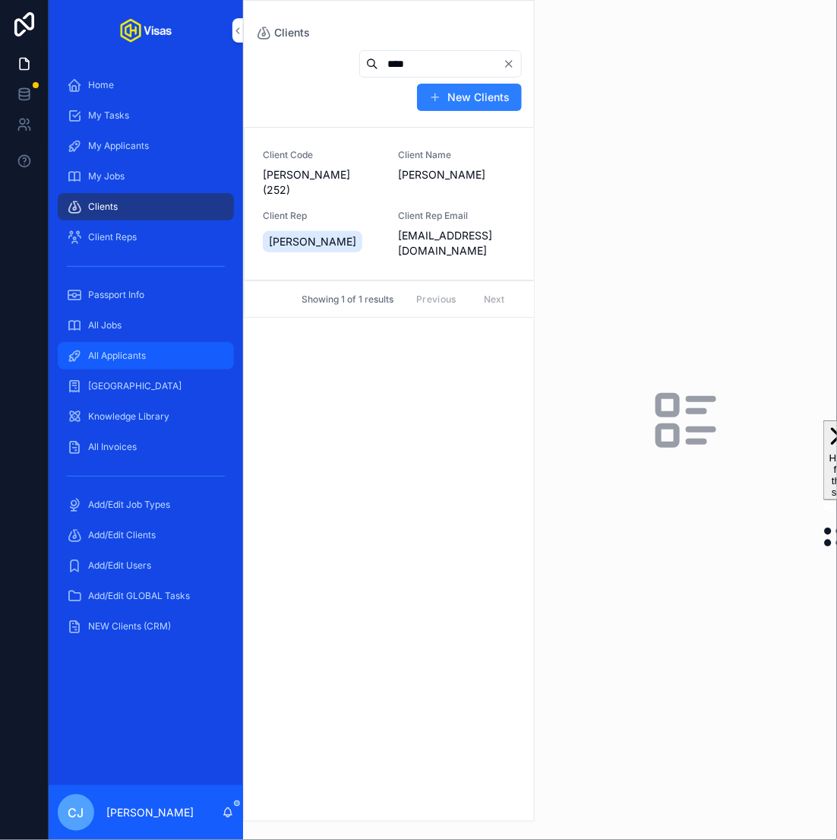
click at [137, 354] on span "All Applicants" at bounding box center [117, 355] width 58 height 12
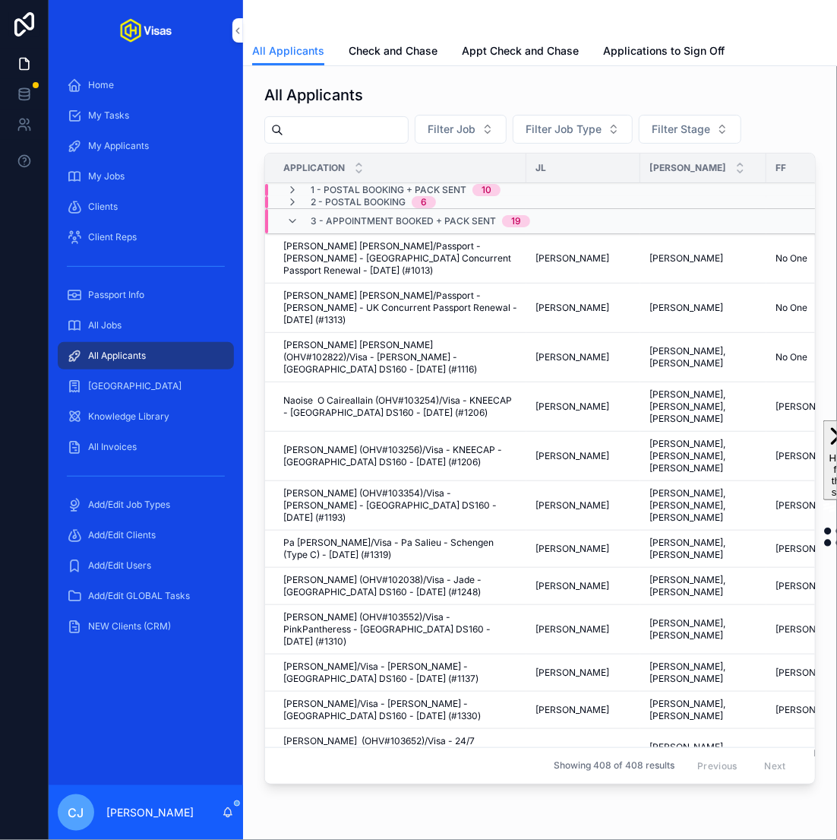
click at [311, 123] on input "scrollable content" at bounding box center [345, 129] width 125 height 21
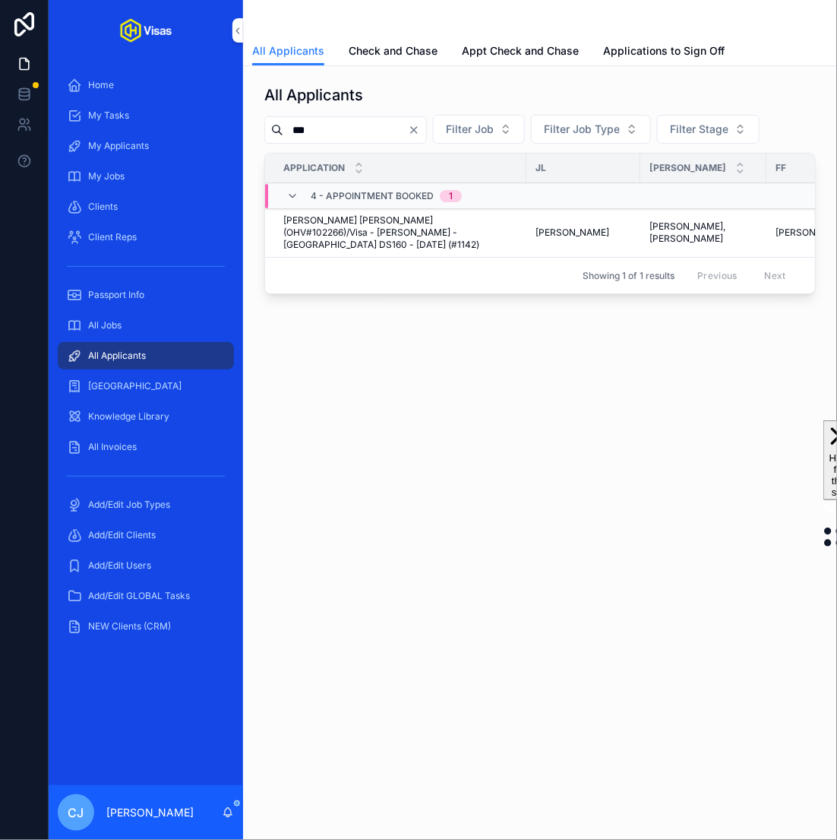
type input "***"
click at [377, 232] on span "[PERSON_NAME] [PERSON_NAME] (OHV#102266)/Visa - [PERSON_NAME] - [GEOGRAPHIC_DAT…" at bounding box center [400, 232] width 234 height 36
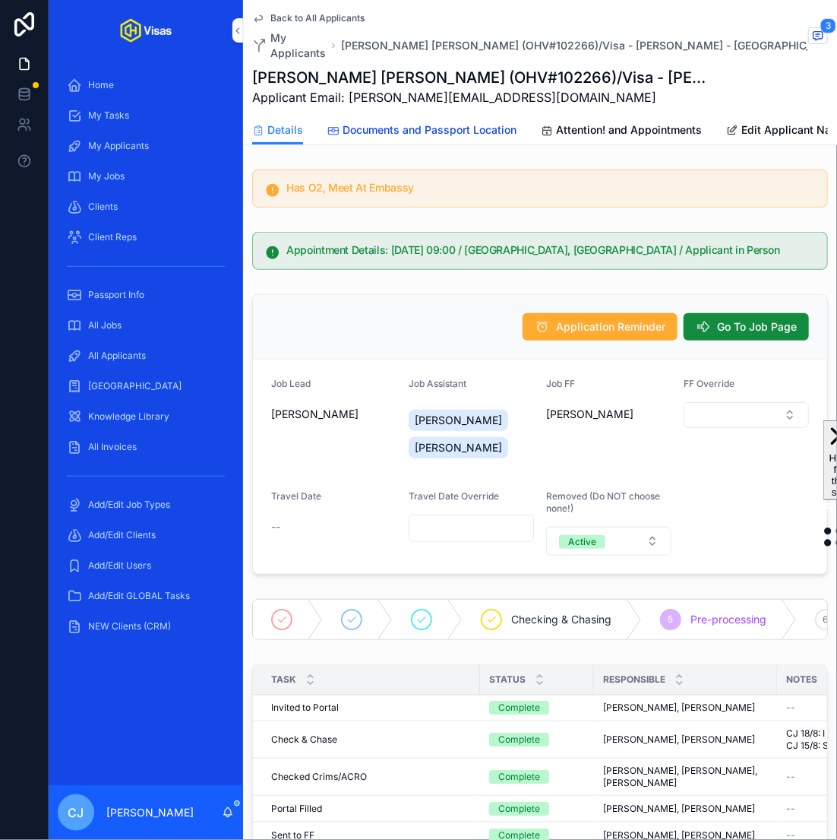
click at [457, 131] on span "Documents and Passport Location" at bounding box center [430, 129] width 174 height 15
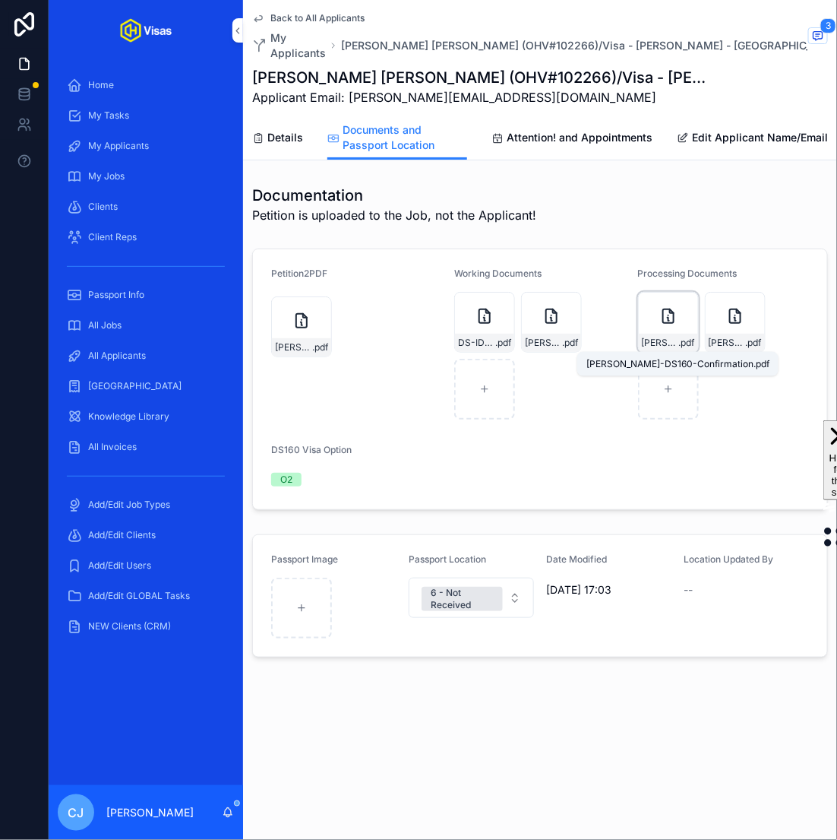
click at [669, 340] on span "[PERSON_NAME]-DS160-Confirmation" at bounding box center [660, 343] width 37 height 12
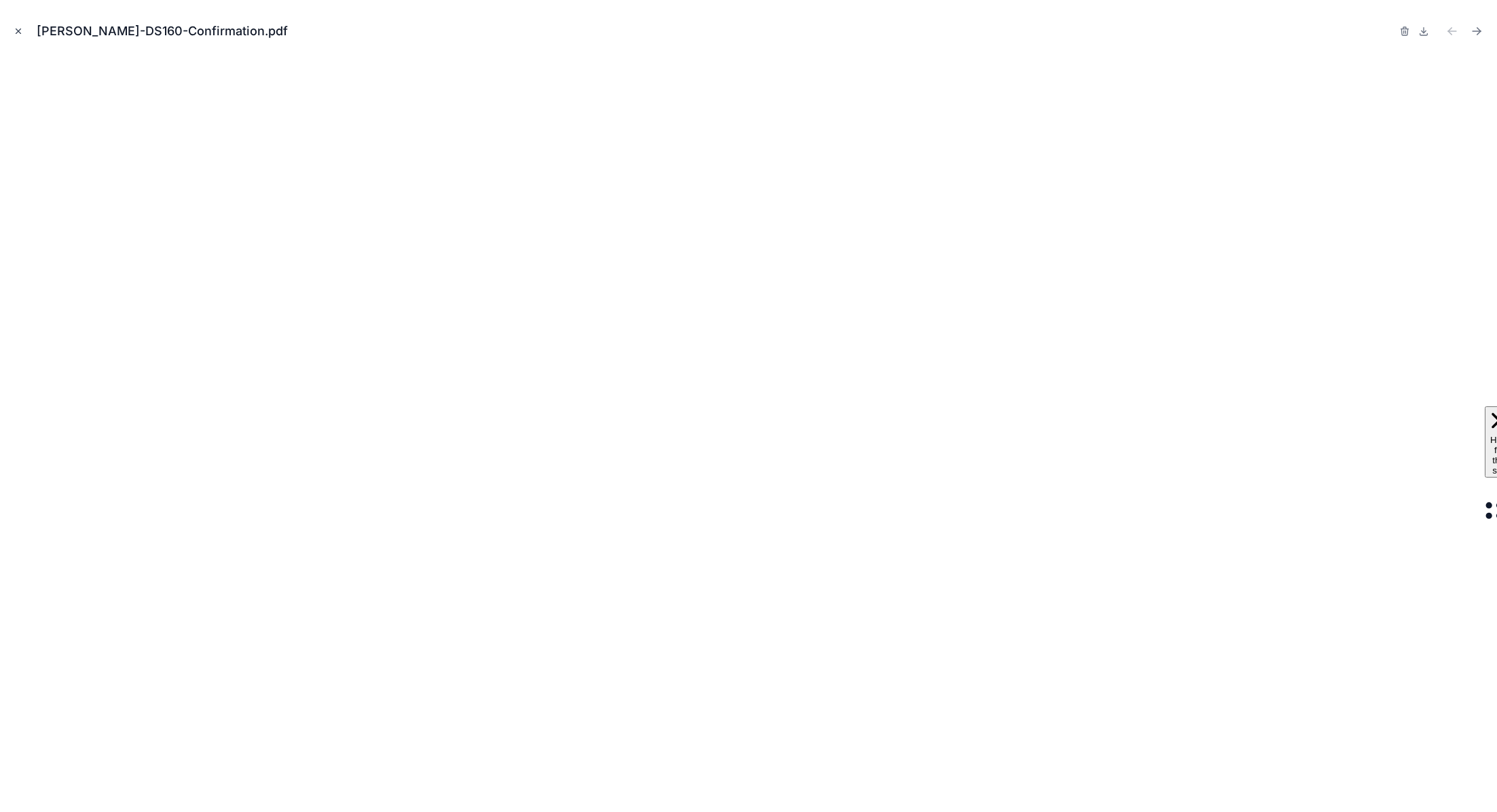
click at [11, 24] on button "Close modal" at bounding box center [18, 31] width 15 height 15
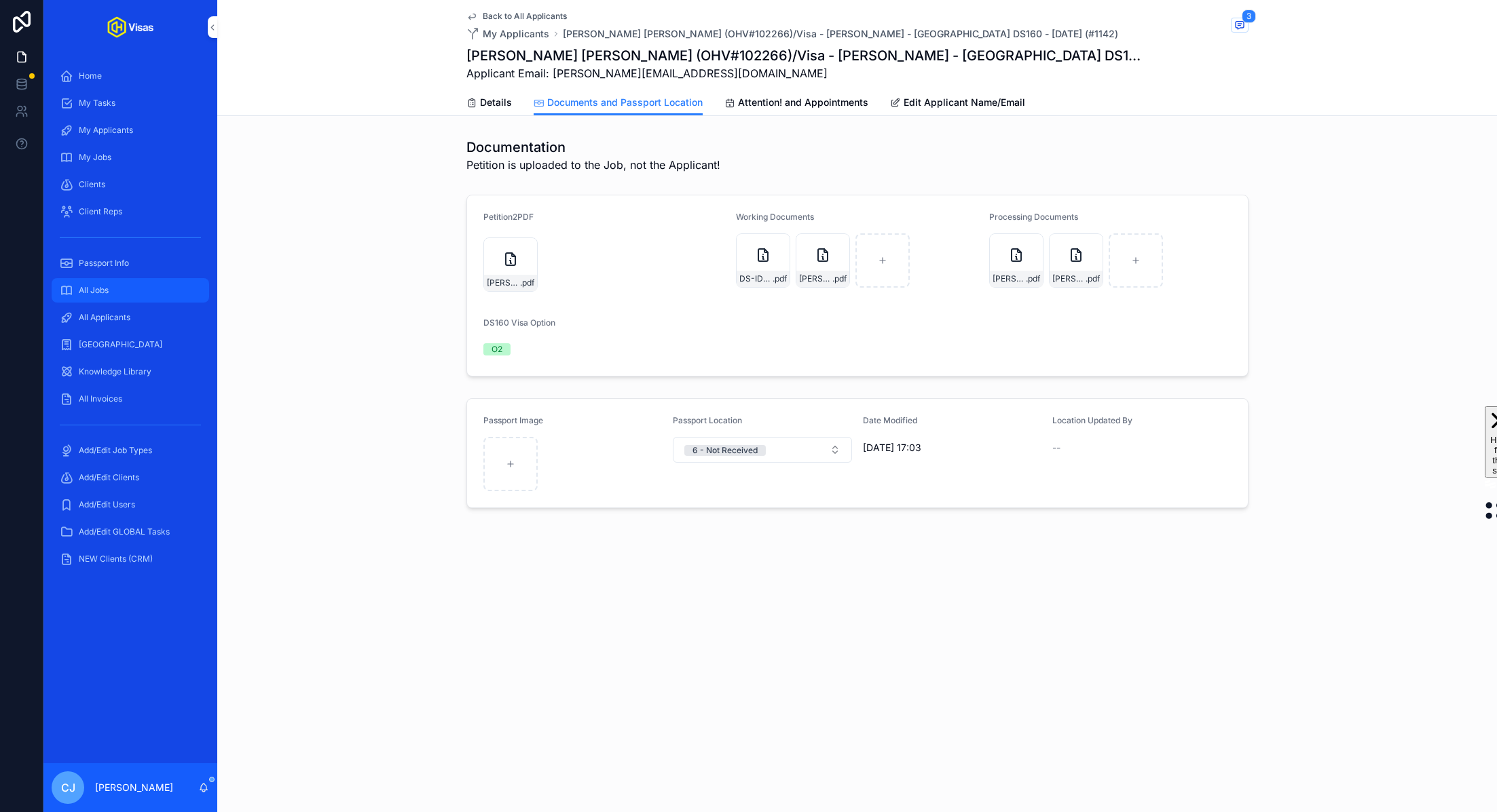
click at [131, 297] on div "All Jobs" at bounding box center [130, 290] width 141 height 21
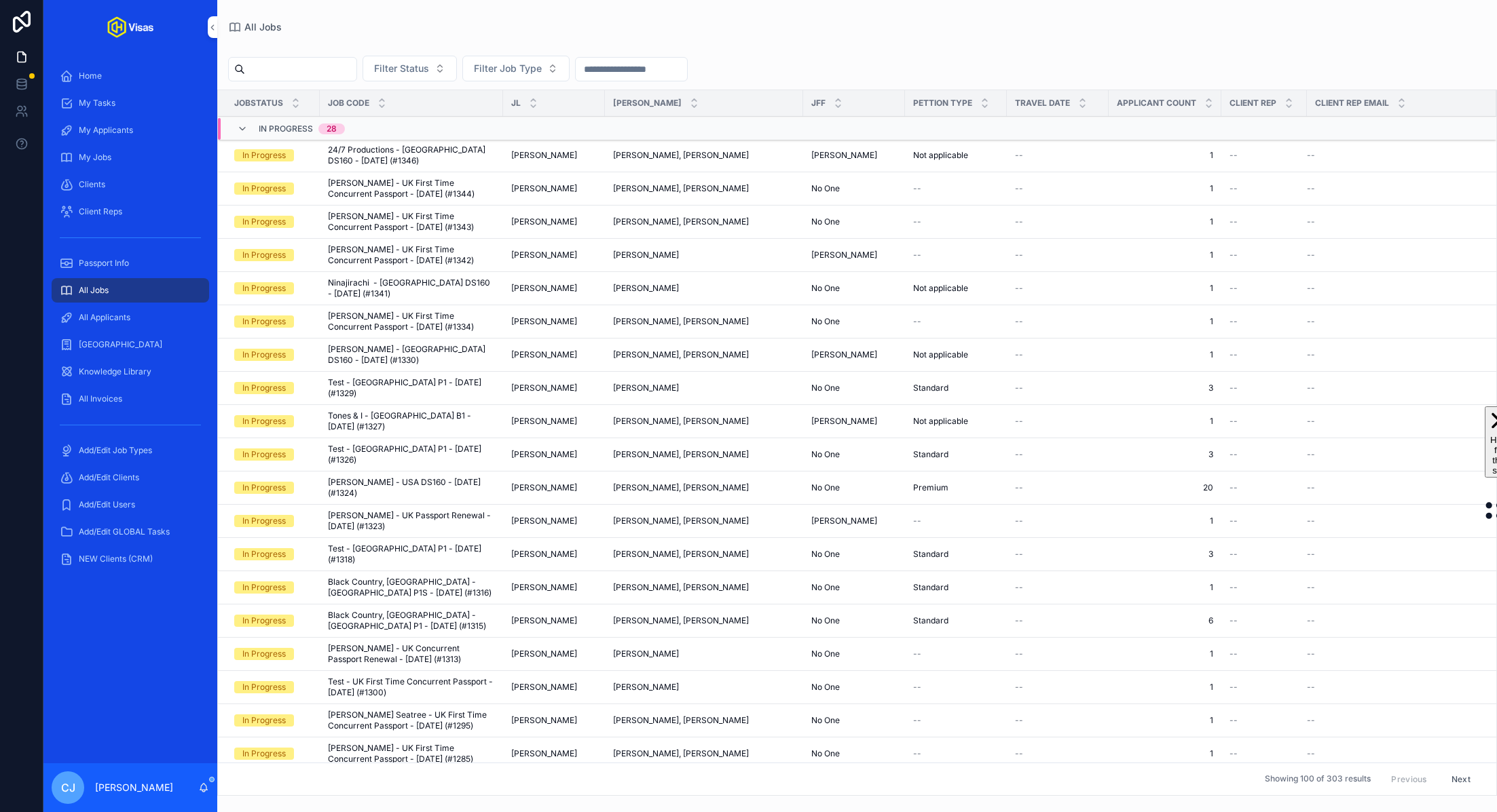
click at [318, 69] on input "scrollable content" at bounding box center [300, 69] width 112 height 19
type input "****"
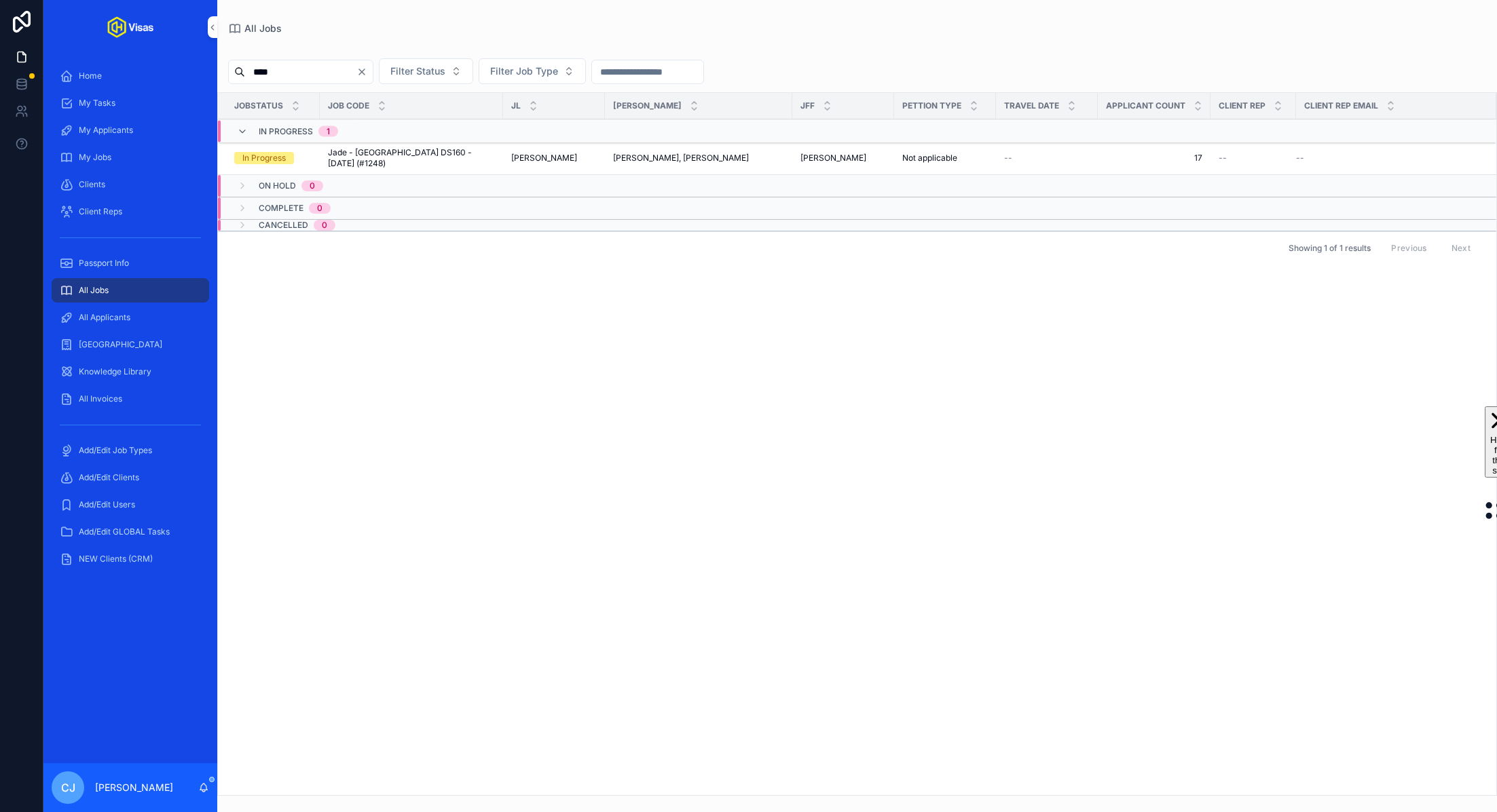
click at [388, 147] on span "Jade - [GEOGRAPHIC_DATA] DS160 - [DATE] (#1248)" at bounding box center [411, 158] width 167 height 21
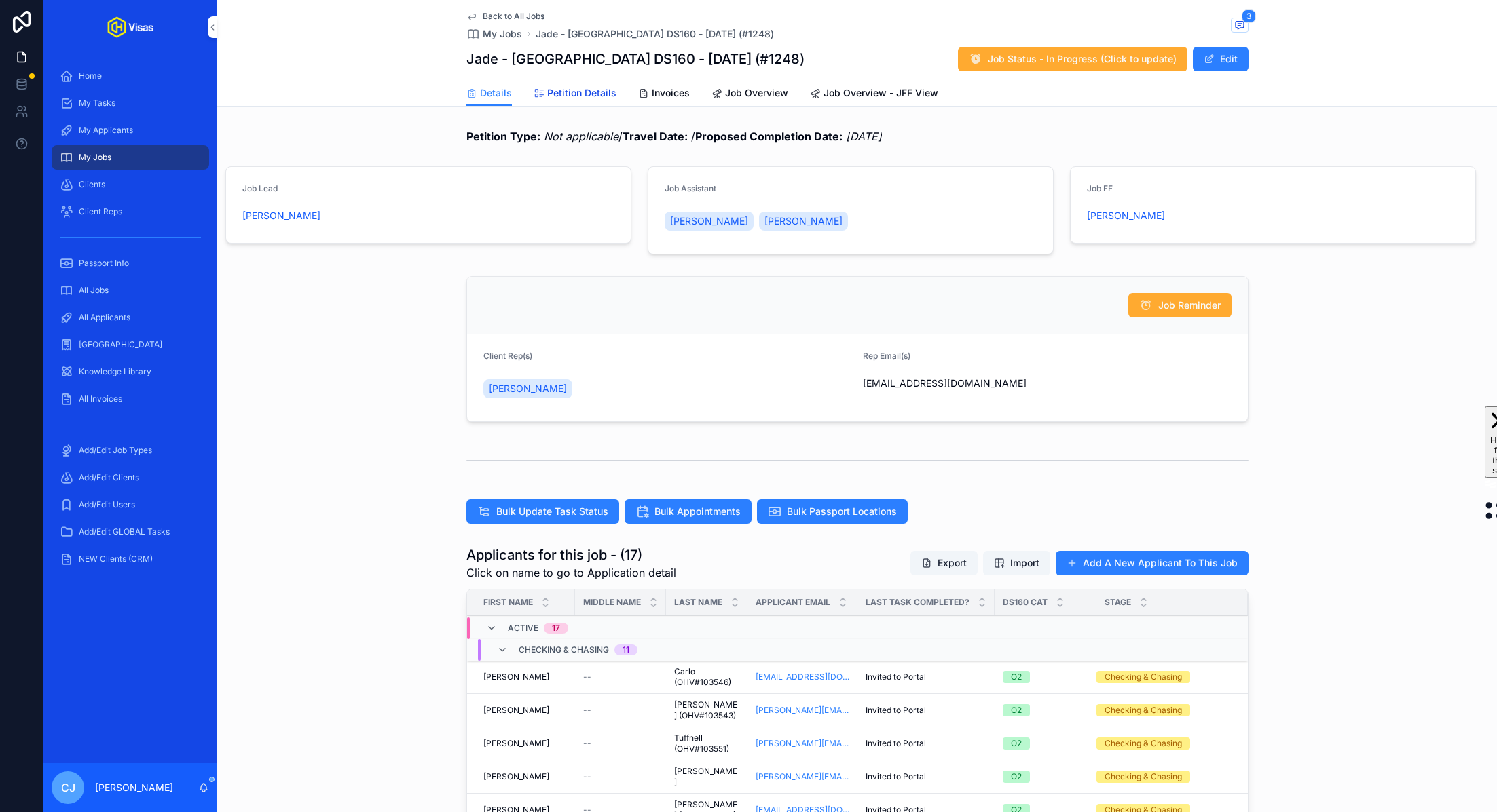
click at [572, 80] on link "Petition Details" at bounding box center [575, 94] width 83 height 27
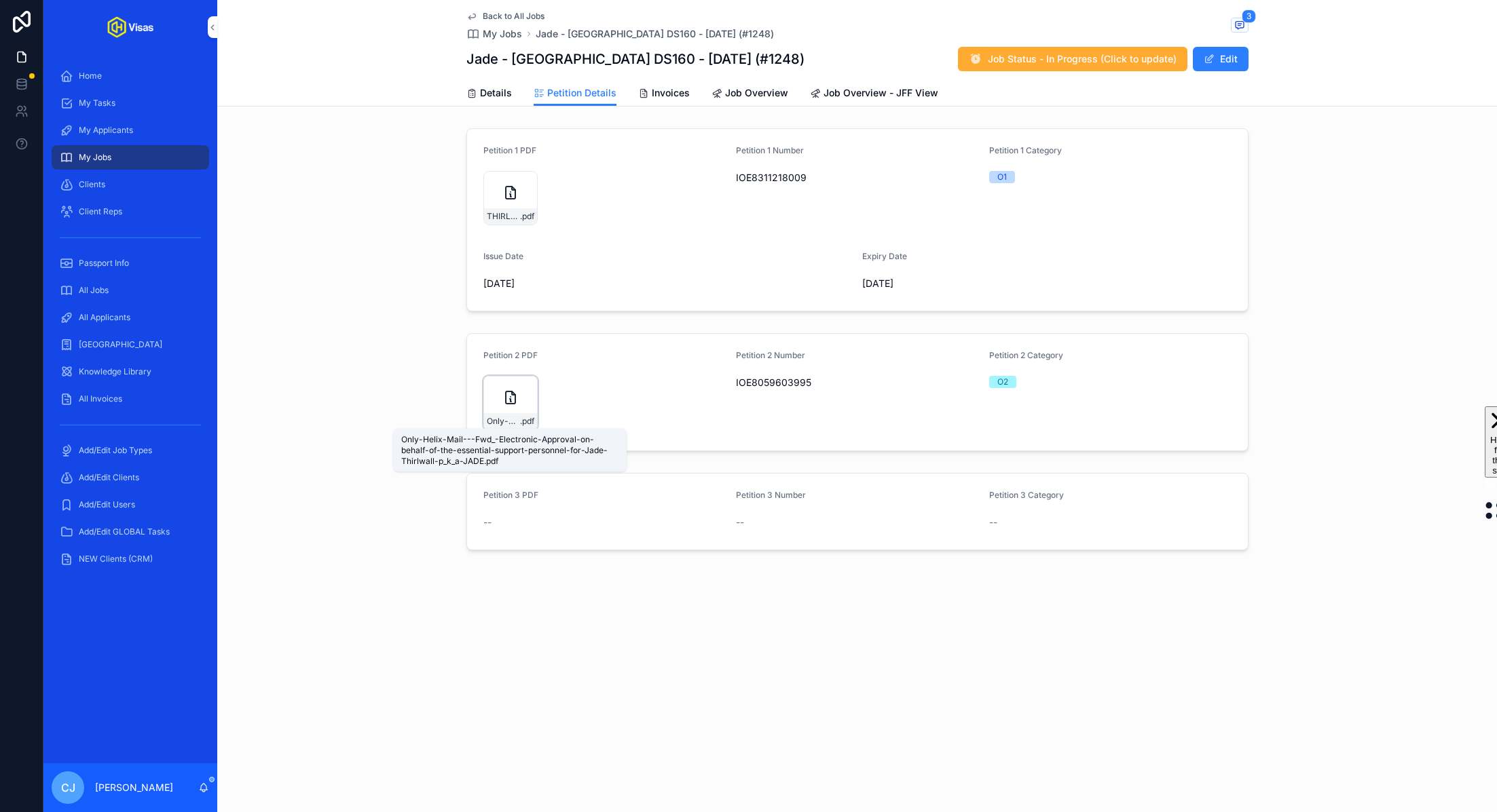
click at [509, 422] on span "Only-Helix-Mail---Fwd_-Electronic-Approval-on-behalf-of-the-essential-support-p…" at bounding box center [503, 422] width 33 height 11
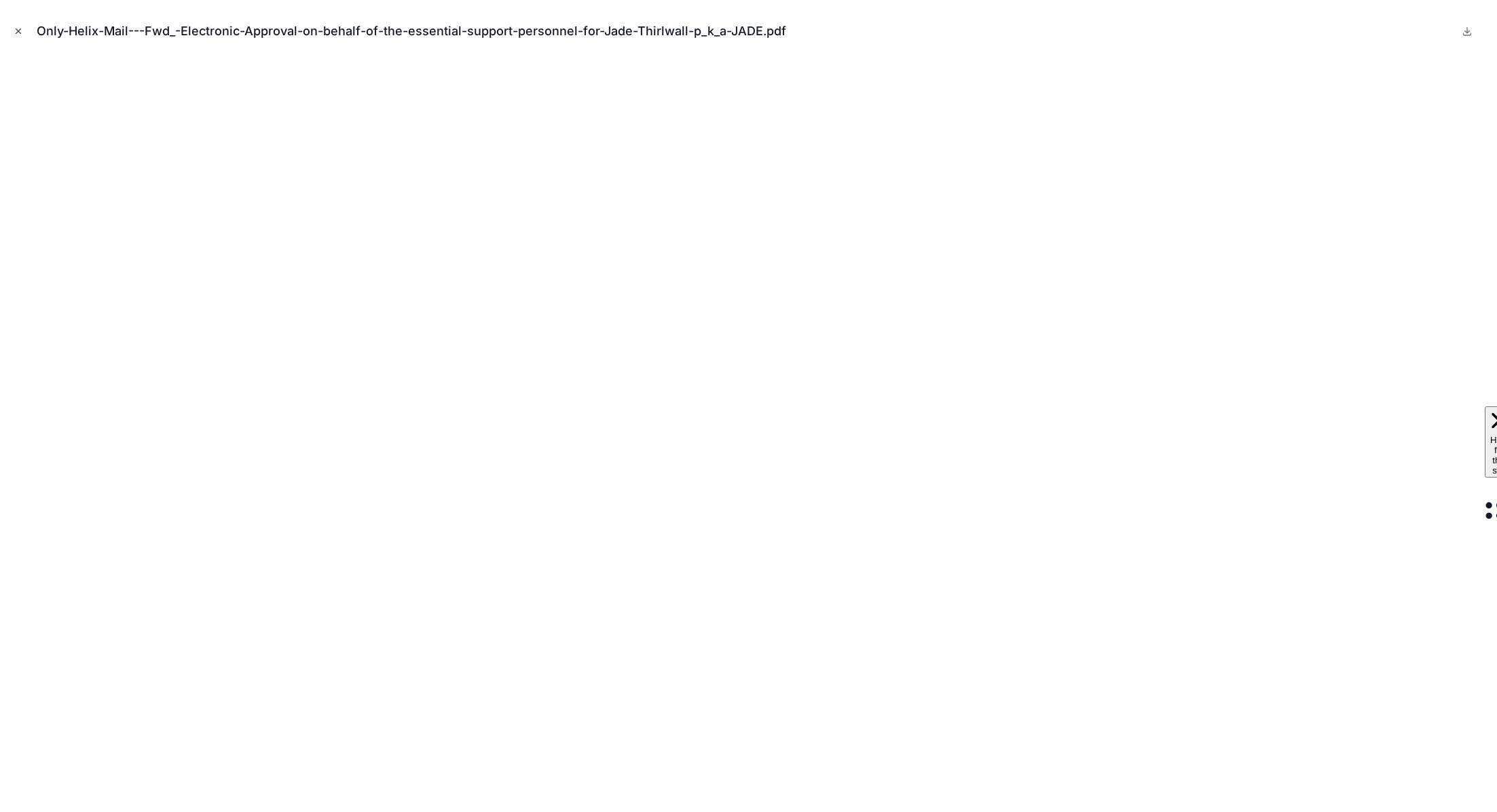
click at [13, 32] on icon "Close modal" at bounding box center [18, 31] width 10 height 10
